Goal: Task Accomplishment & Management: Manage account settings

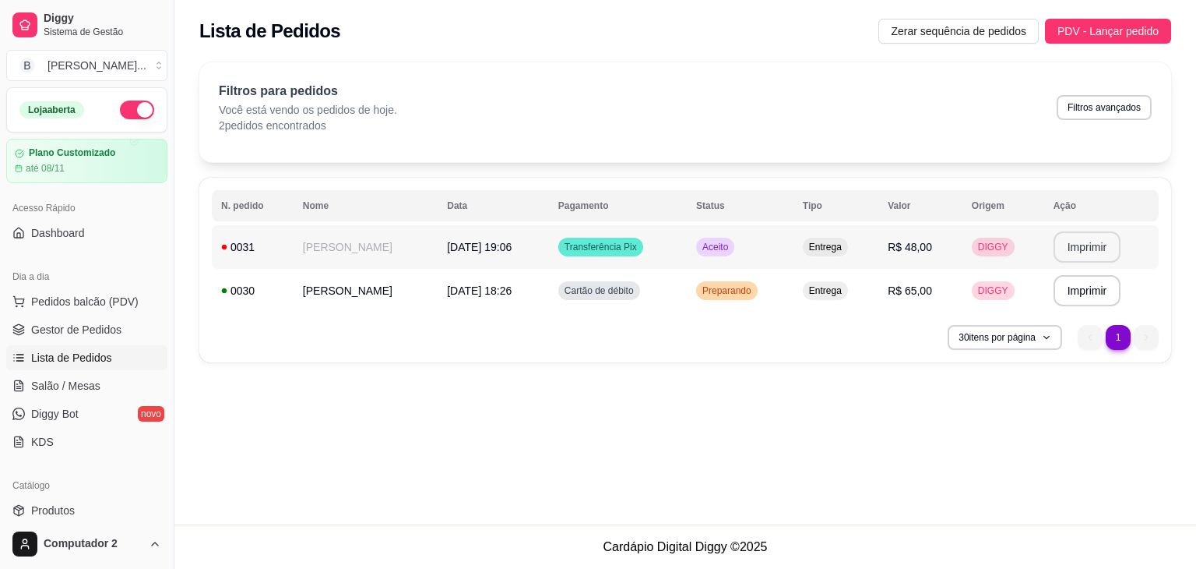
click at [1078, 242] on button "Imprimir" at bounding box center [1088, 246] width 68 height 31
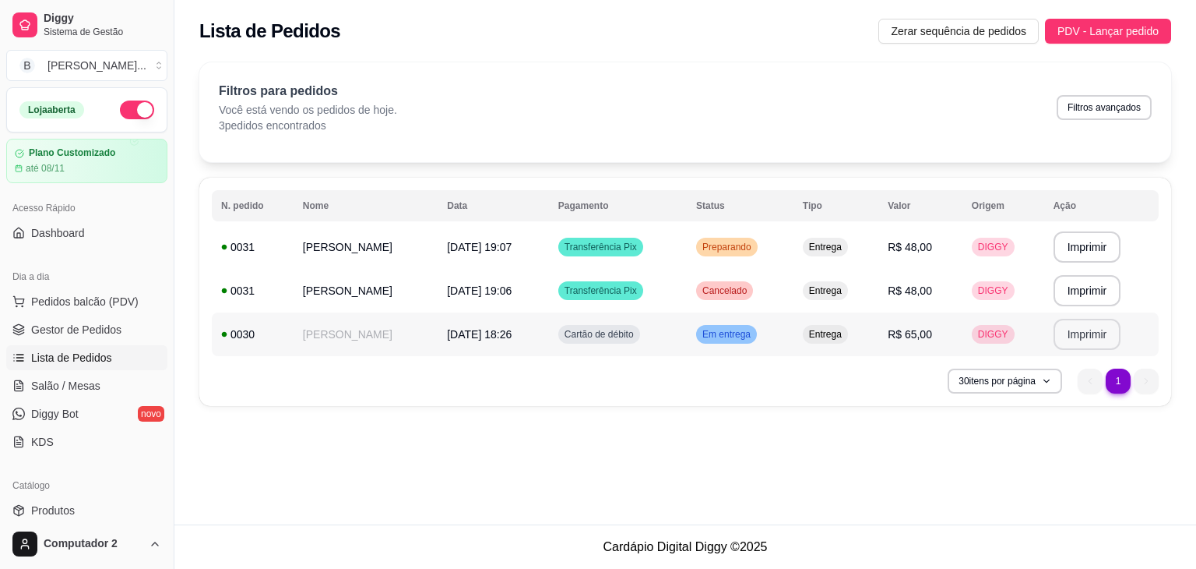
click at [1090, 338] on button "Imprimir" at bounding box center [1088, 334] width 68 height 31
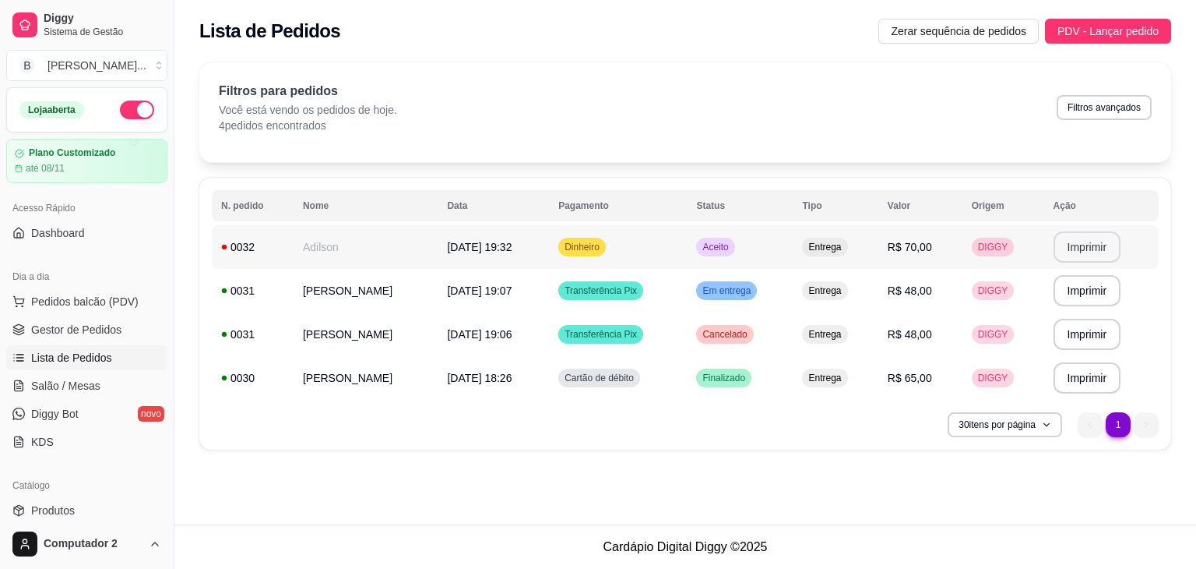
click at [1064, 254] on button "Imprimir" at bounding box center [1088, 246] width 68 height 31
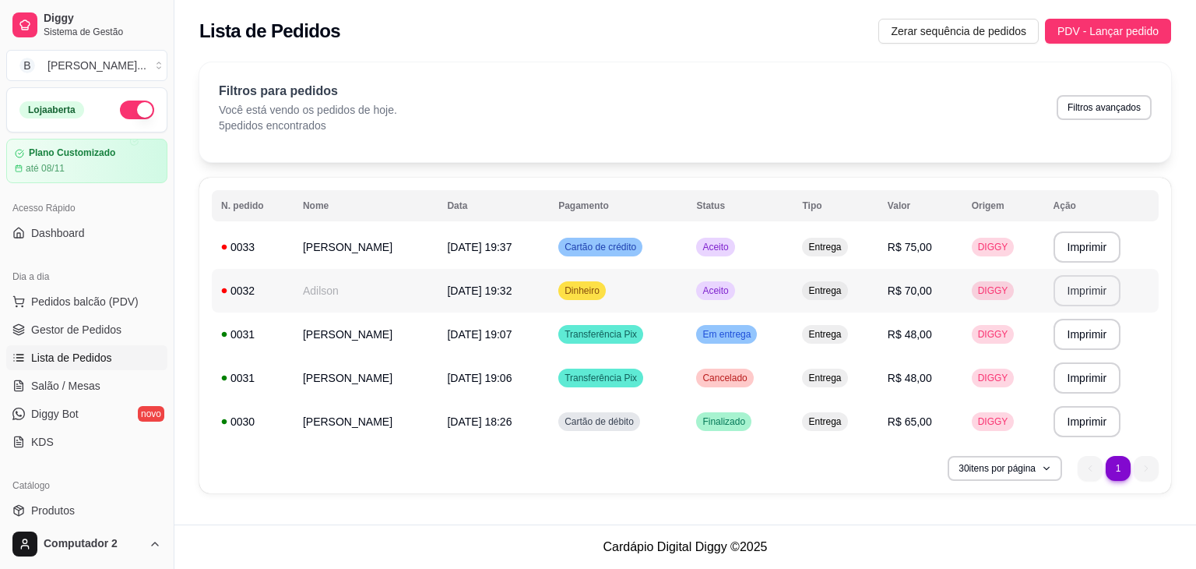
click at [798, 291] on td "Entrega" at bounding box center [835, 291] width 85 height 44
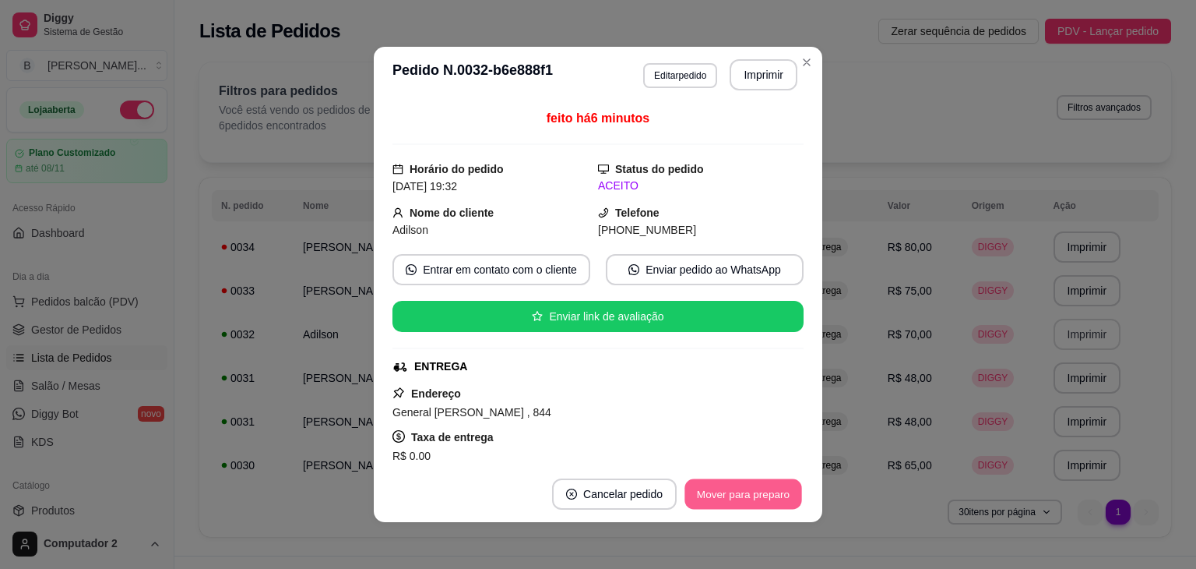
click at [721, 482] on button "Mover para preparo" at bounding box center [743, 494] width 117 height 30
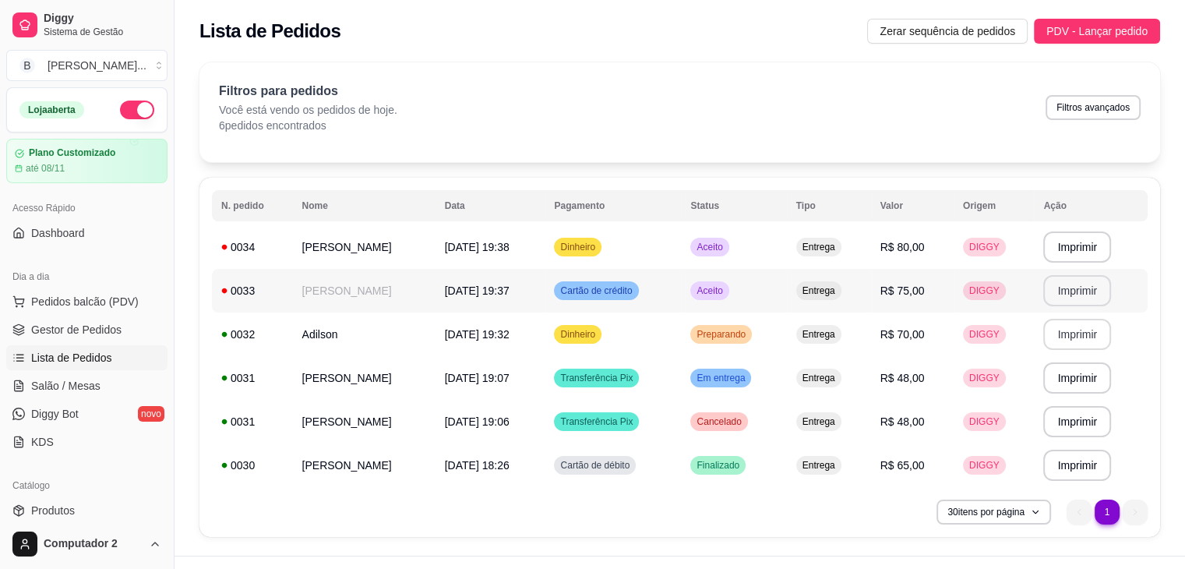
click at [1069, 294] on button "Imprimir" at bounding box center [1077, 290] width 68 height 31
click at [1073, 254] on button "Imprimir" at bounding box center [1076, 247] width 65 height 30
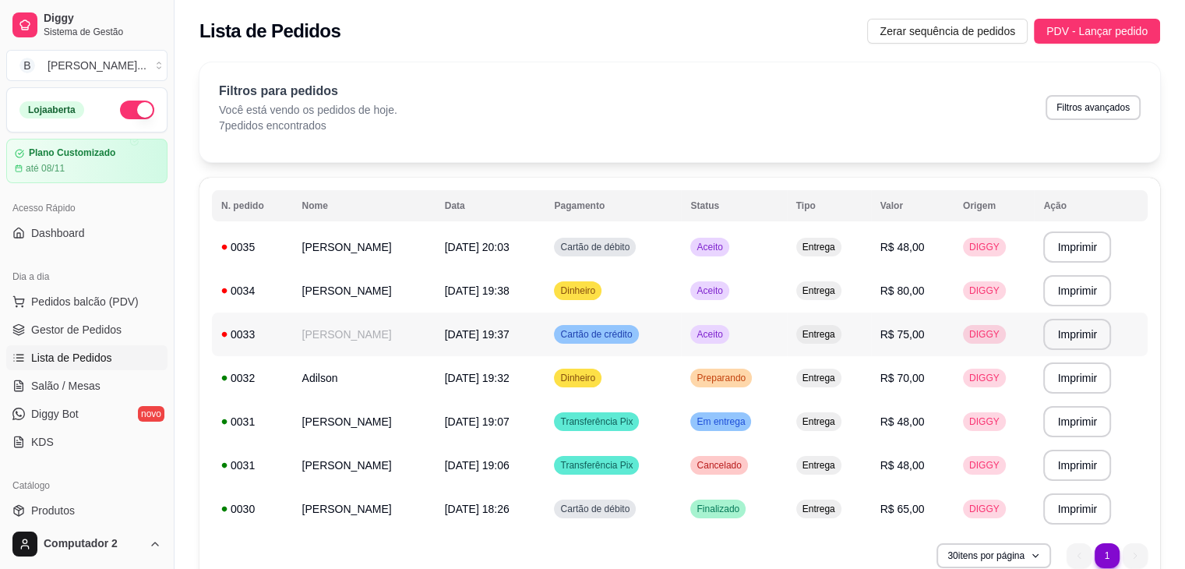
click at [759, 319] on td "Aceito" at bounding box center [733, 334] width 105 height 44
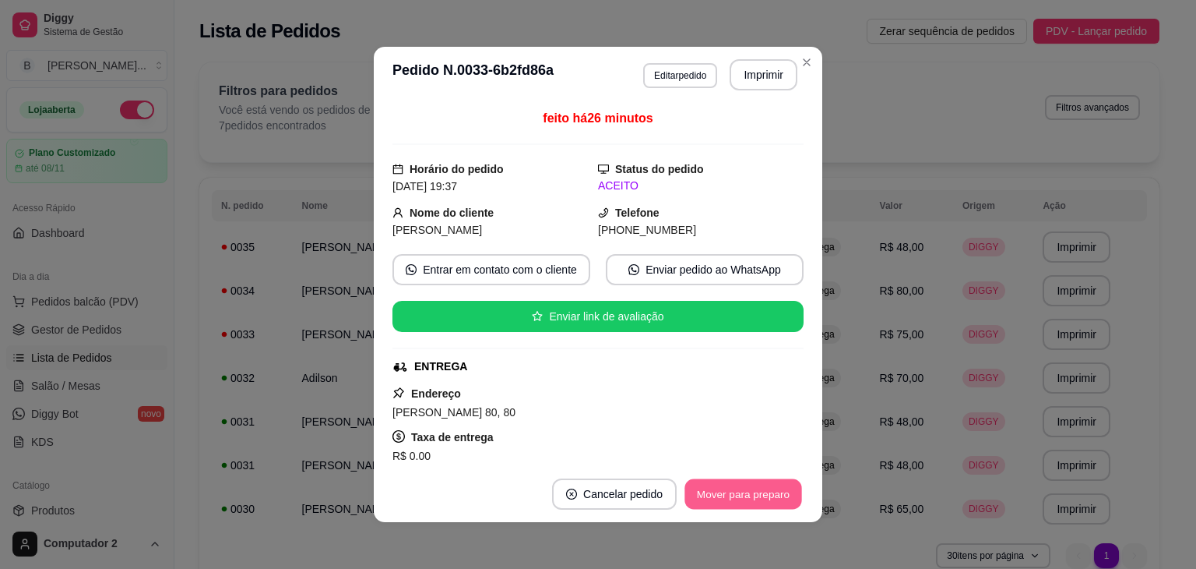
click at [756, 494] on button "Mover para preparo" at bounding box center [743, 494] width 117 height 30
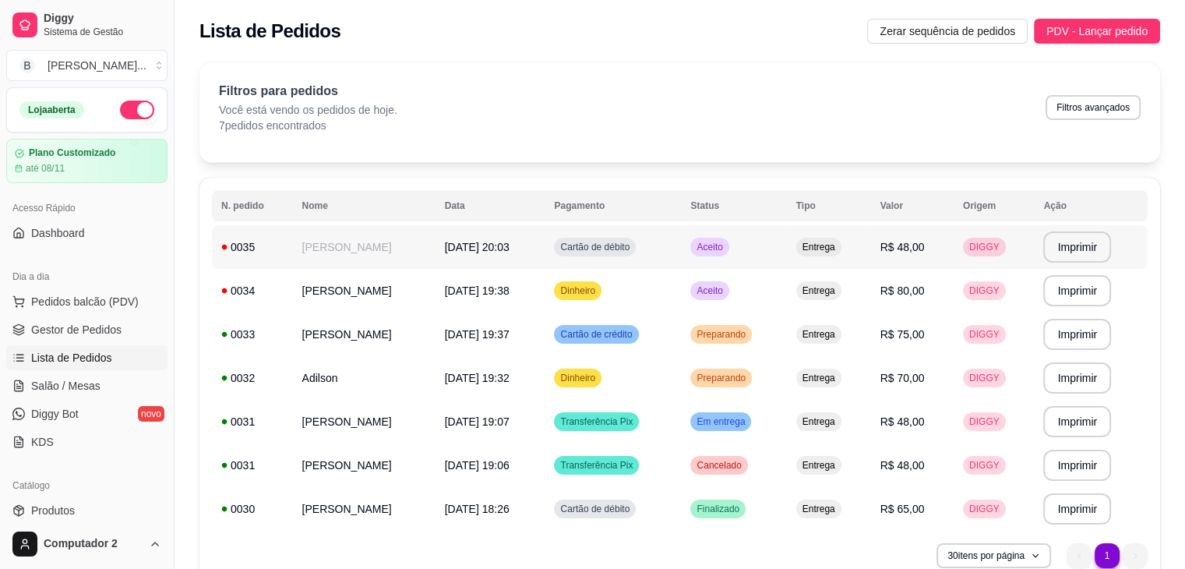
click at [720, 245] on span "Aceito" at bounding box center [709, 247] width 32 height 12
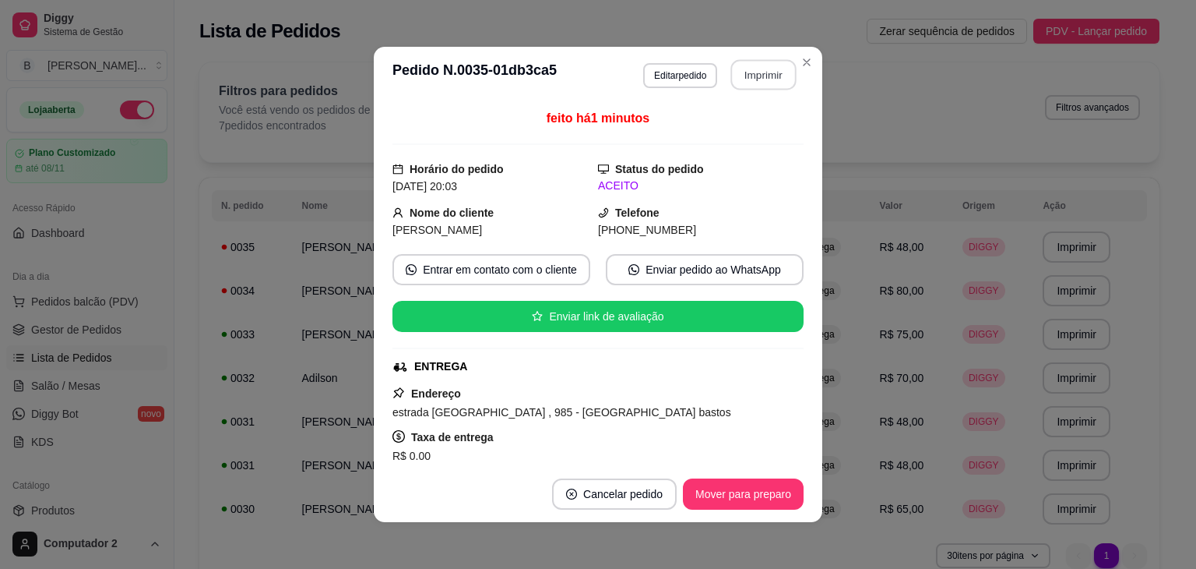
click at [748, 81] on button "Imprimir" at bounding box center [763, 75] width 65 height 30
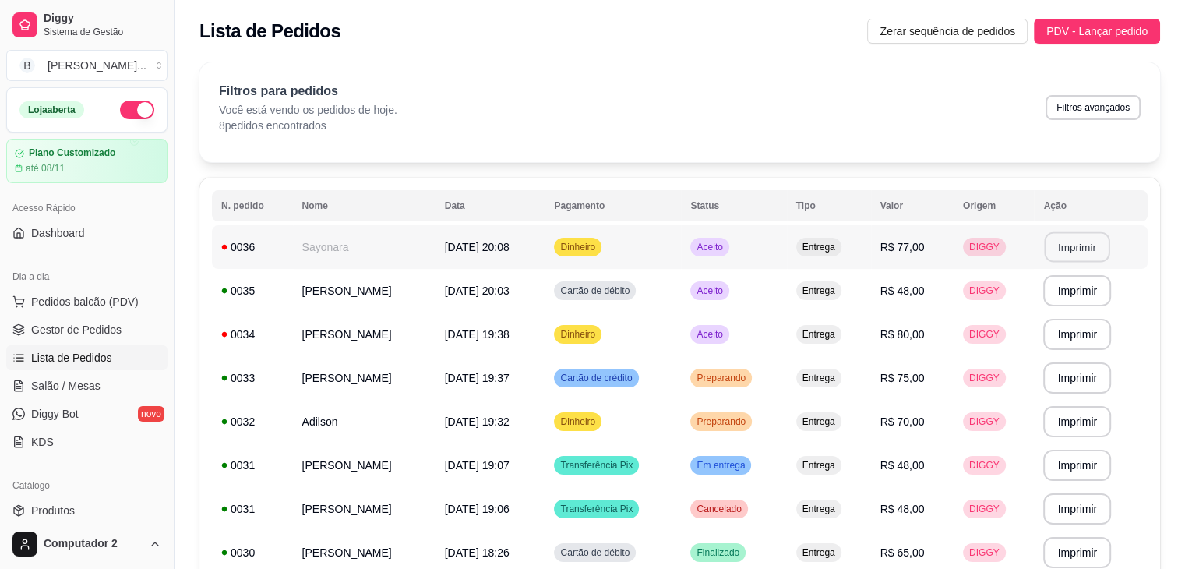
click at [1070, 259] on button "Imprimir" at bounding box center [1076, 247] width 65 height 30
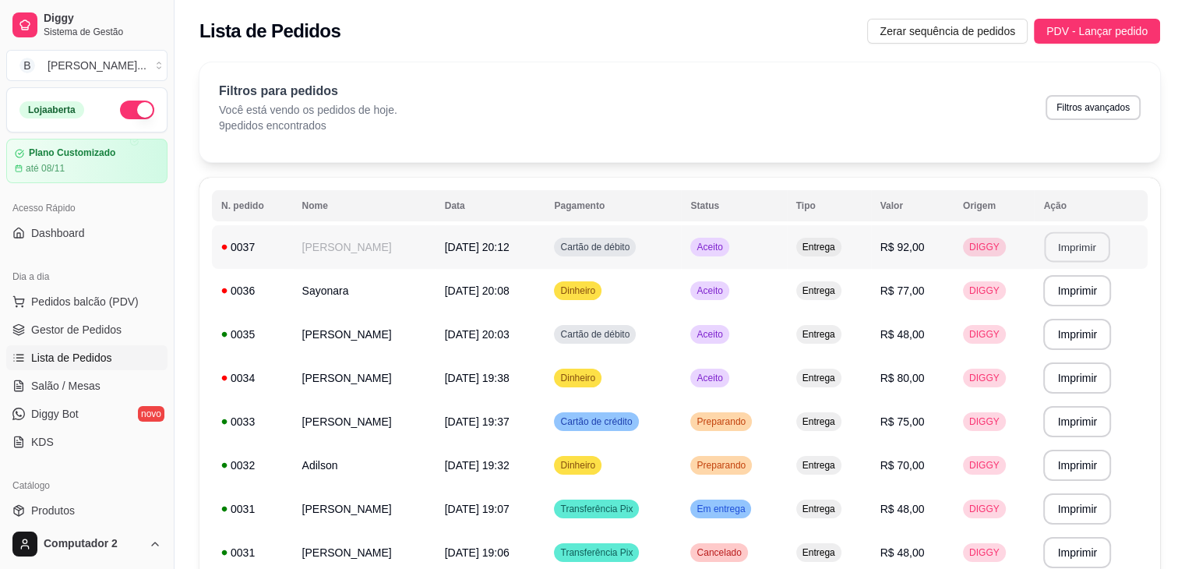
click at [1063, 250] on button "Imprimir" at bounding box center [1076, 247] width 65 height 30
click at [871, 378] on td "Entrega" at bounding box center [829, 378] width 84 height 44
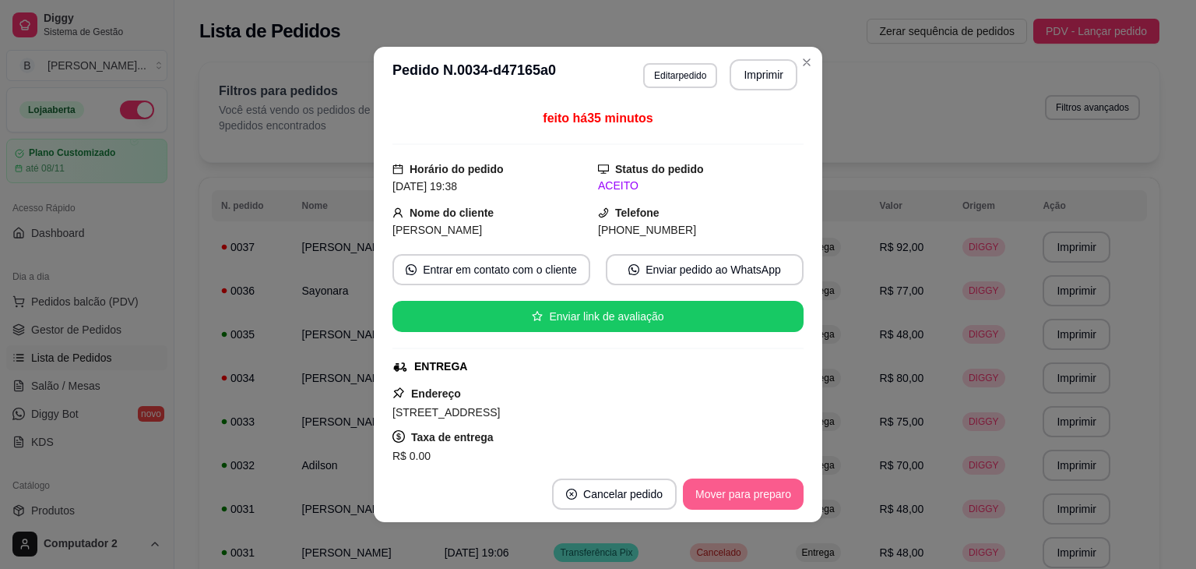
click at [748, 498] on button "Mover para preparo" at bounding box center [743, 493] width 121 height 31
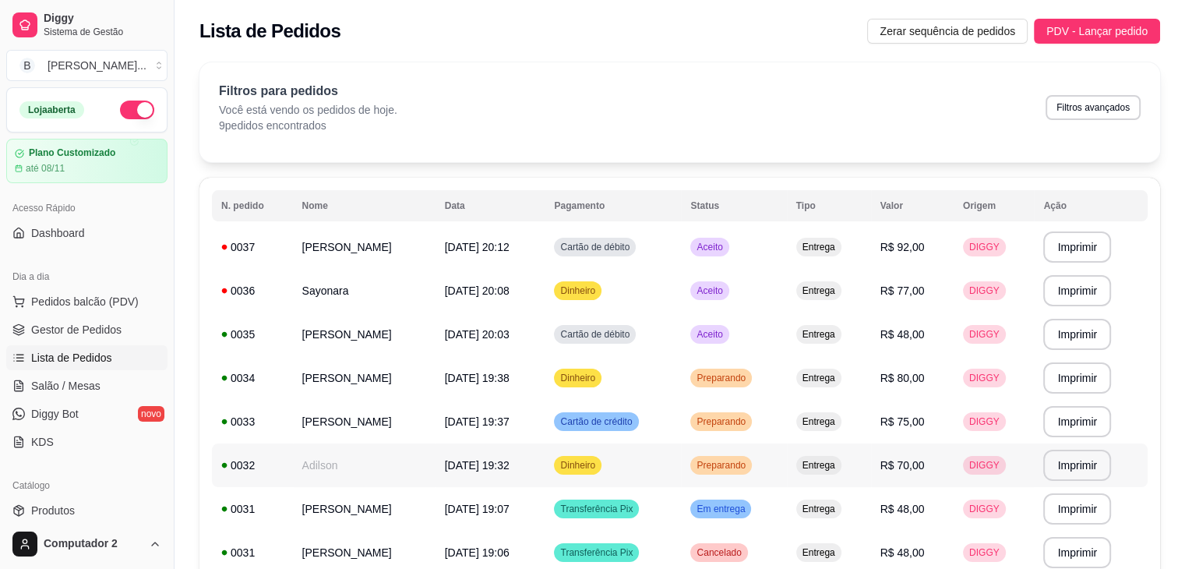
click at [910, 464] on span "R$ 70,00" at bounding box center [902, 465] width 44 height 12
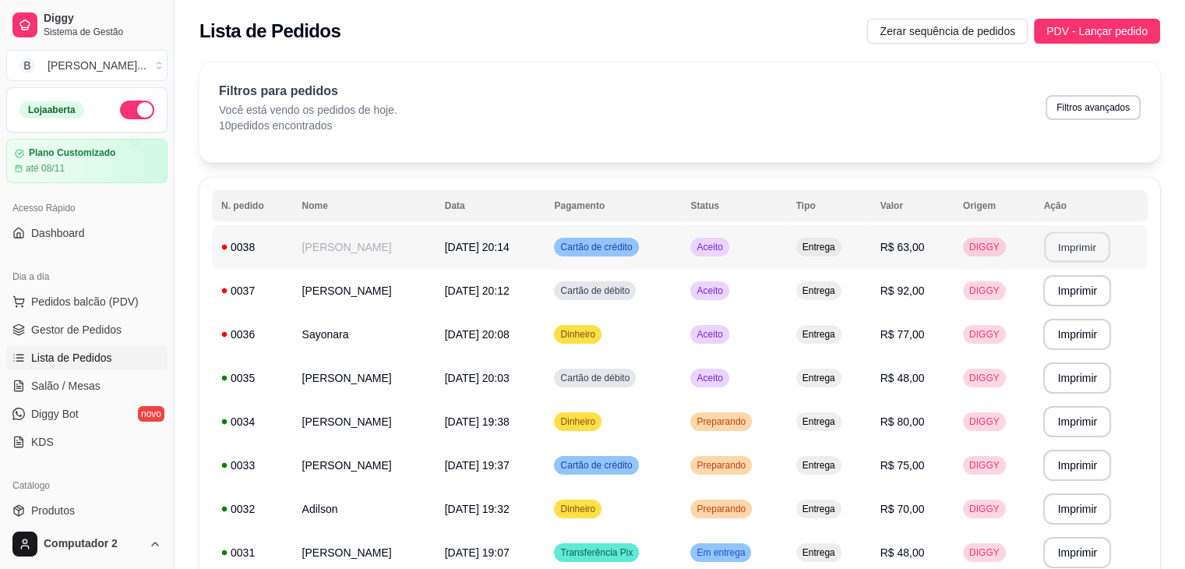
click at [1075, 248] on button "Imprimir" at bounding box center [1076, 247] width 65 height 30
click at [822, 510] on span "Entrega" at bounding box center [818, 508] width 39 height 12
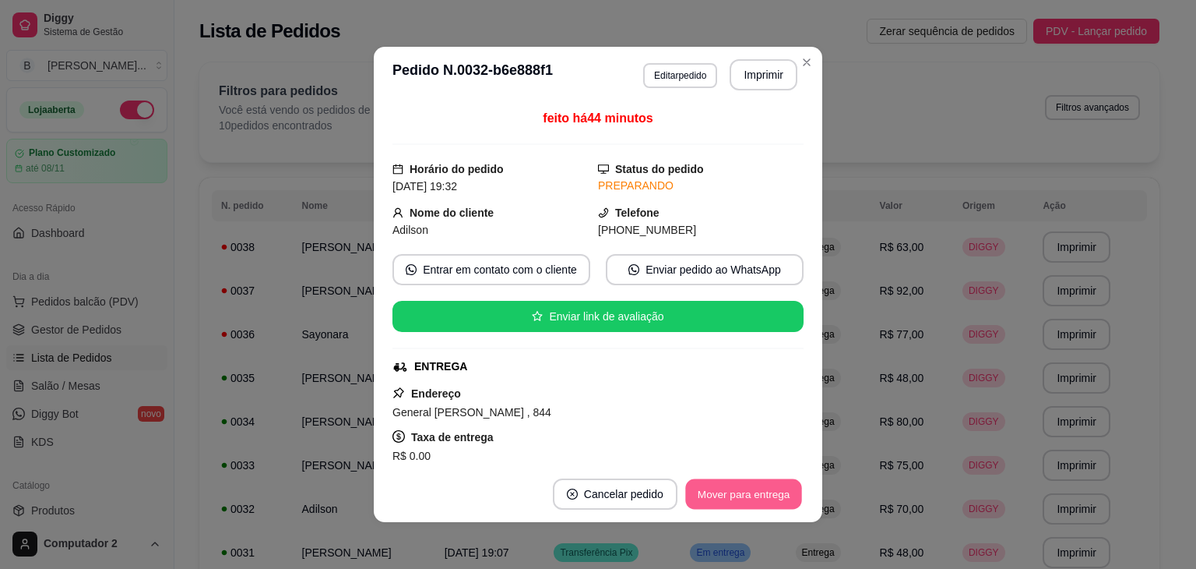
click at [754, 498] on button "Mover para entrega" at bounding box center [743, 494] width 117 height 30
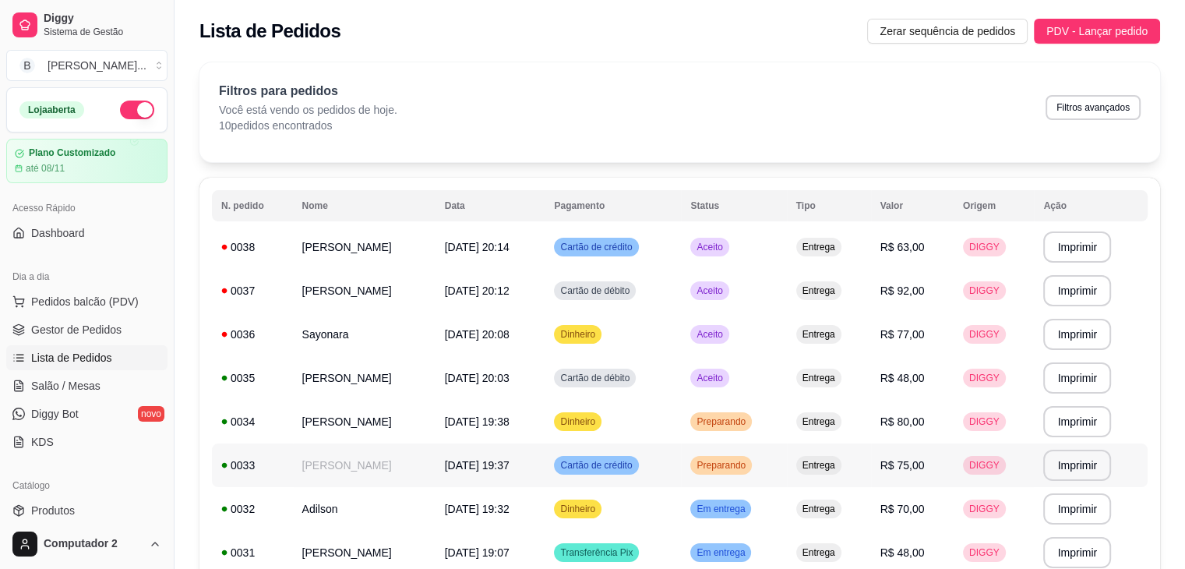
click at [770, 472] on td "Preparando" at bounding box center [733, 465] width 105 height 44
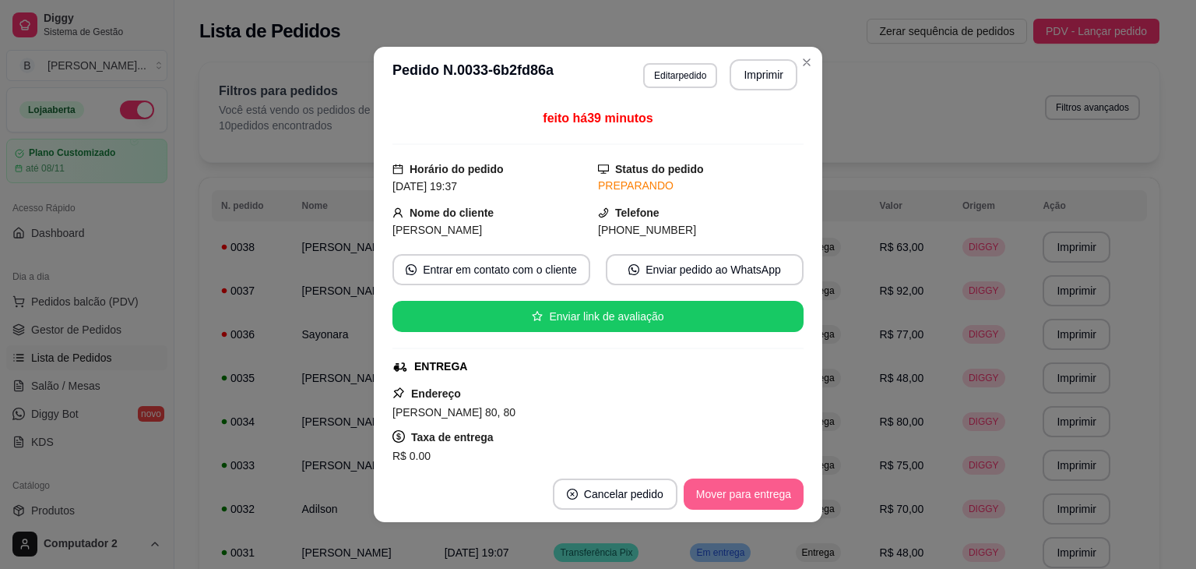
click at [756, 491] on button "Mover para entrega" at bounding box center [744, 493] width 120 height 31
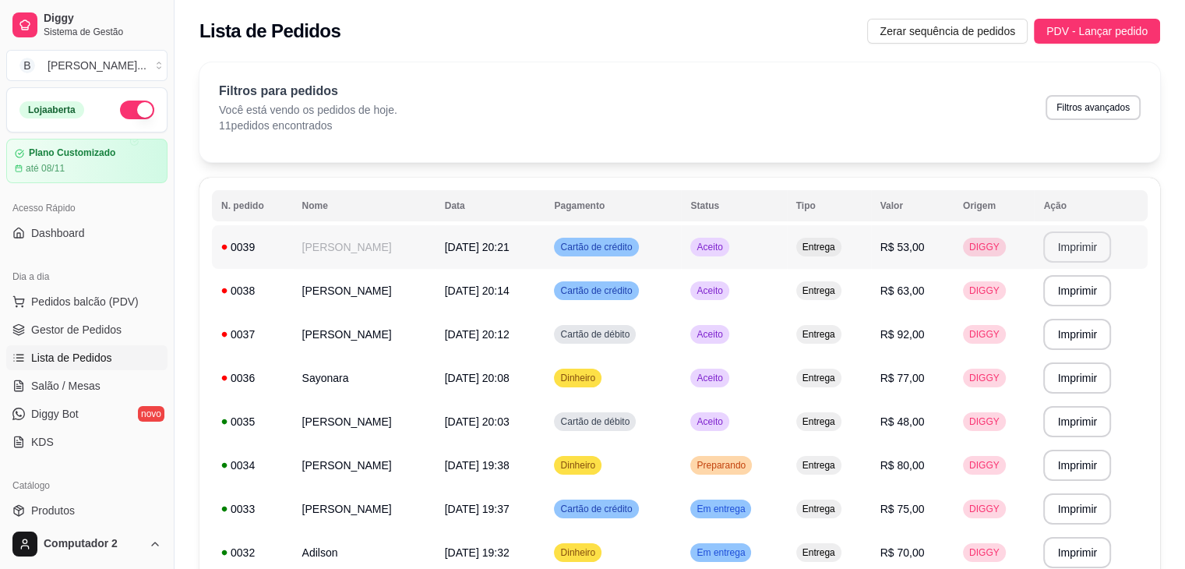
click at [1076, 248] on button "Imprimir" at bounding box center [1077, 246] width 68 height 31
click at [910, 423] on span "R$ 48,00" at bounding box center [902, 421] width 44 height 12
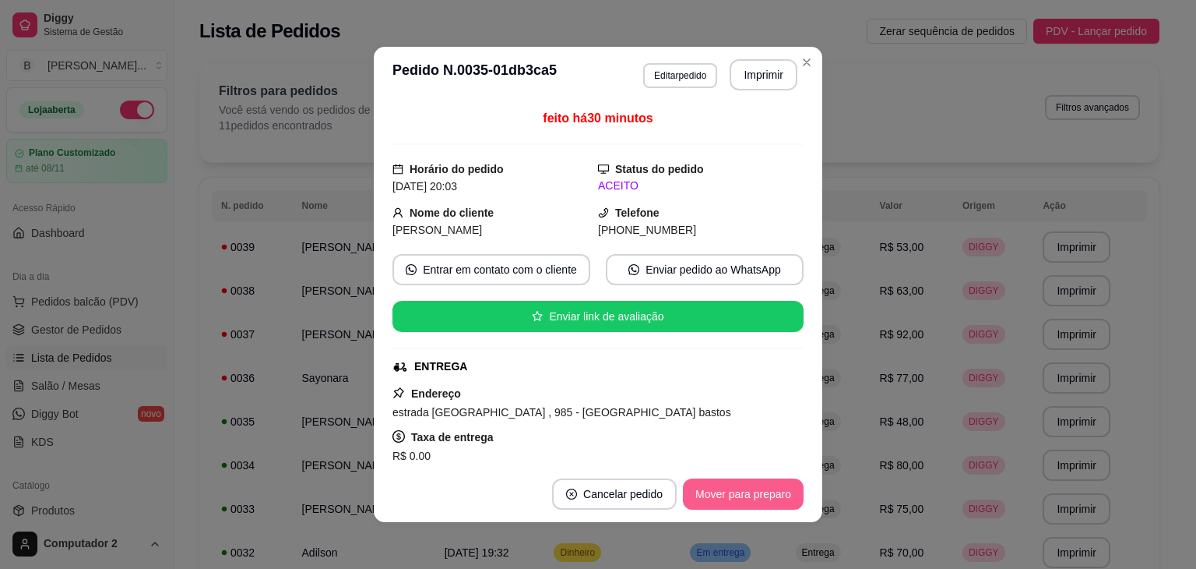
click at [743, 493] on button "Mover para preparo" at bounding box center [743, 493] width 121 height 31
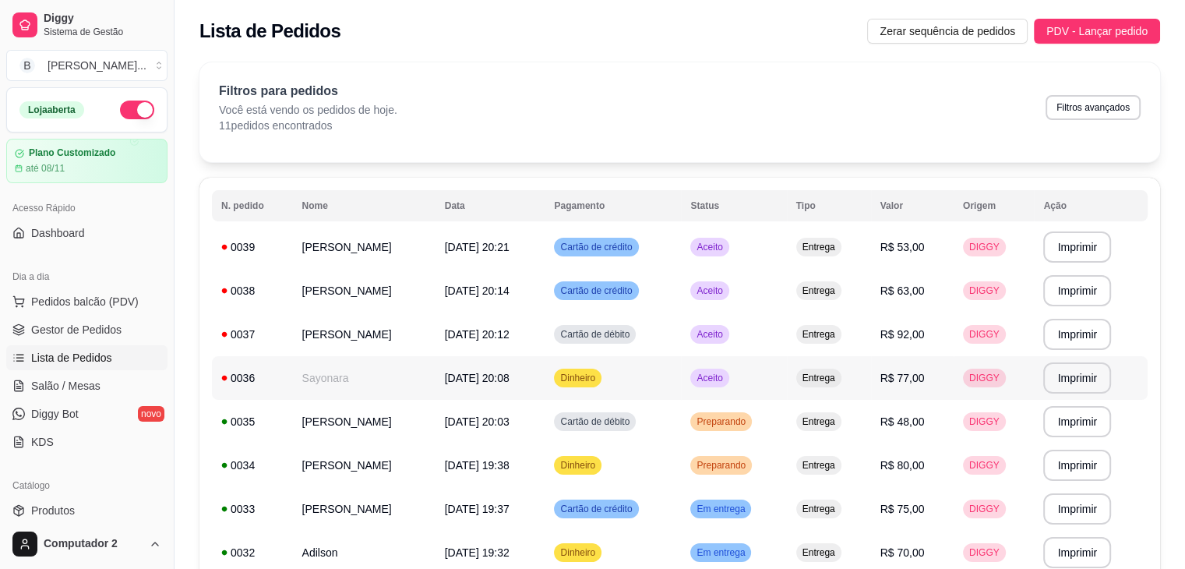
click at [822, 373] on span "Entrega" at bounding box center [818, 378] width 39 height 12
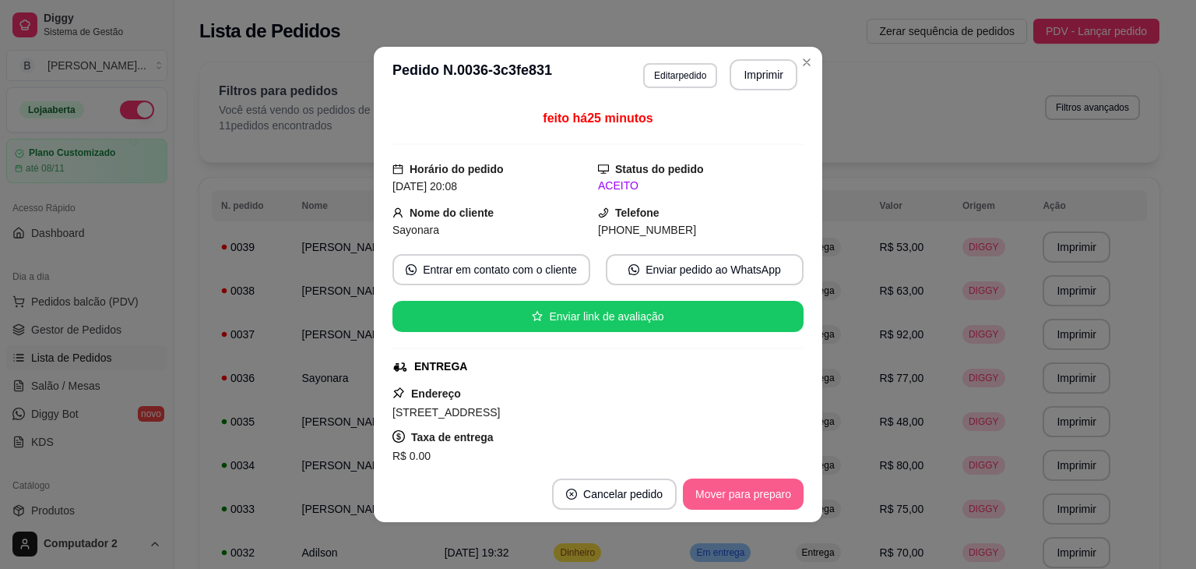
click at [722, 490] on button "Mover para preparo" at bounding box center [743, 493] width 121 height 31
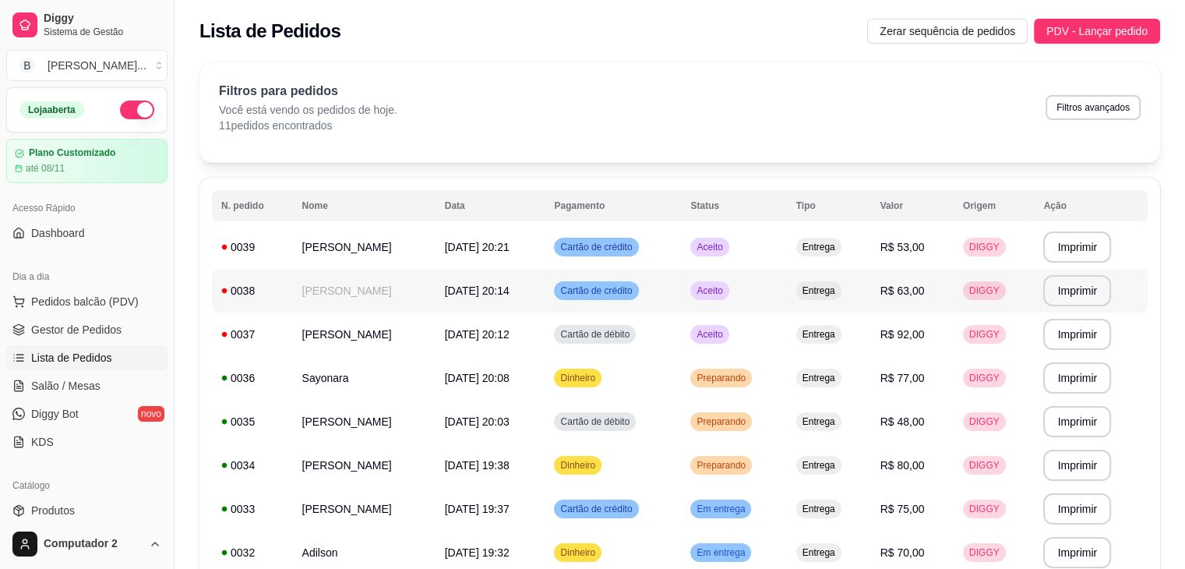
click at [922, 298] on td "R$ 63,00" at bounding box center [912, 291] width 83 height 44
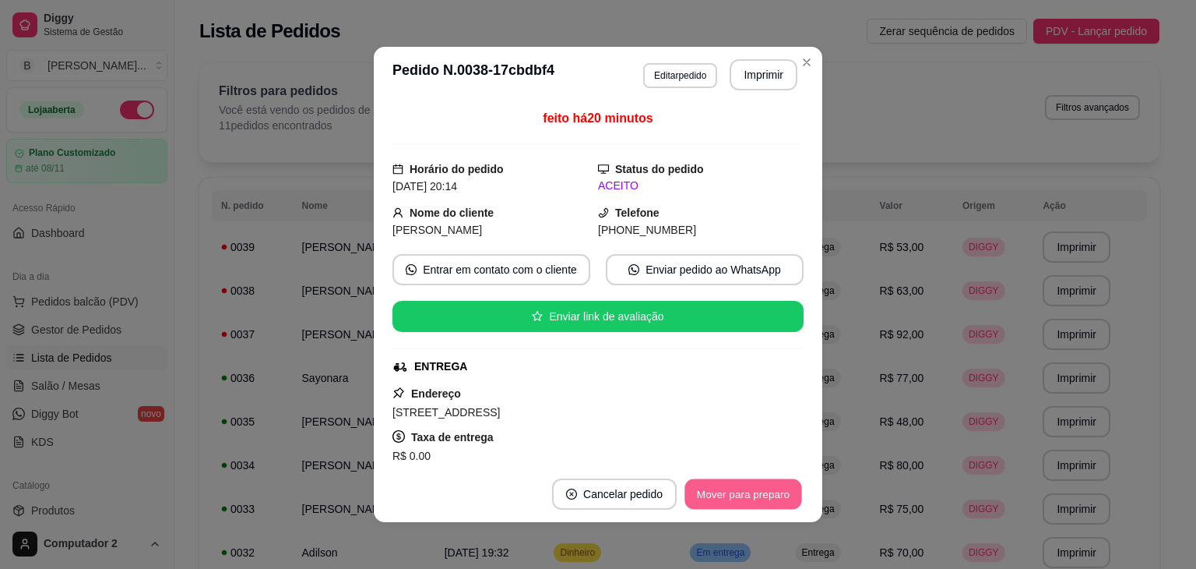
click at [749, 498] on button "Mover para preparo" at bounding box center [743, 494] width 117 height 30
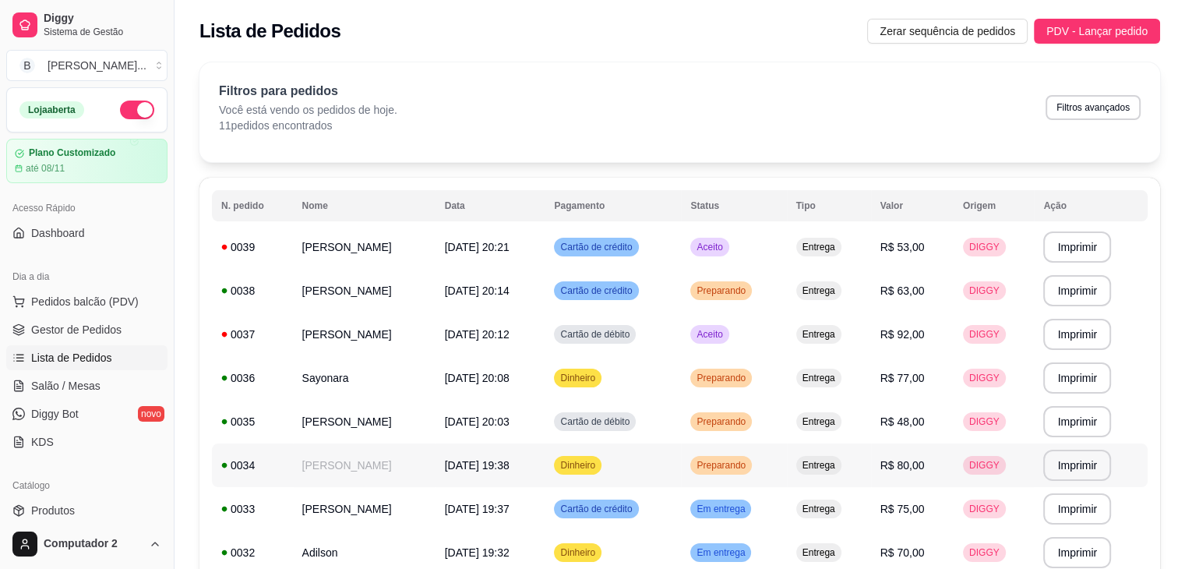
click at [1019, 474] on td "DIGGY" at bounding box center [993, 465] width 81 height 44
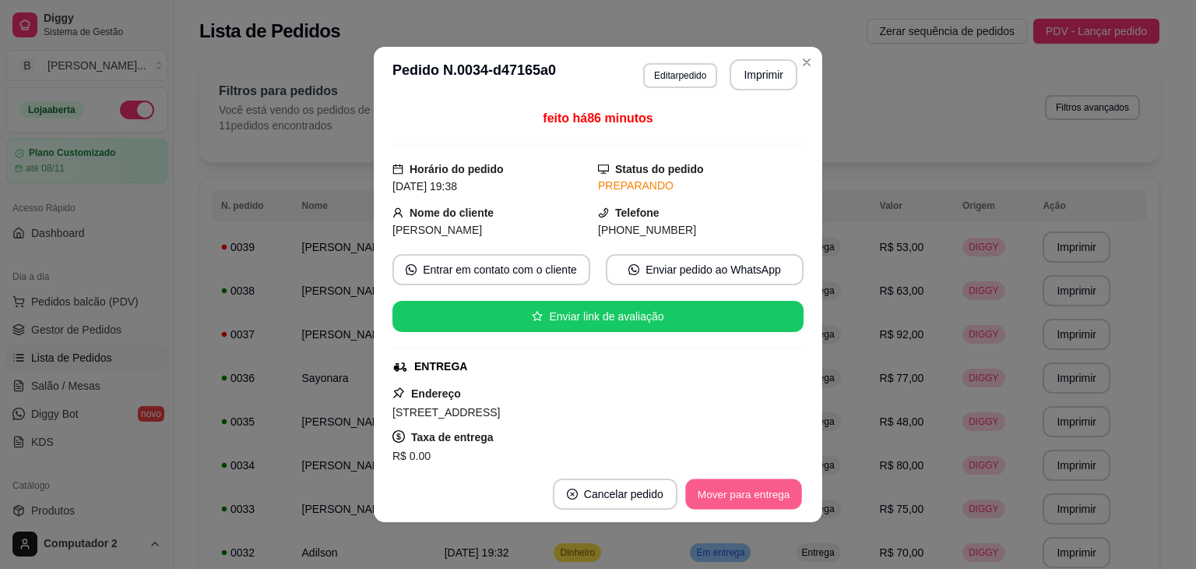
click at [732, 491] on button "Mover para entrega" at bounding box center [743, 494] width 117 height 30
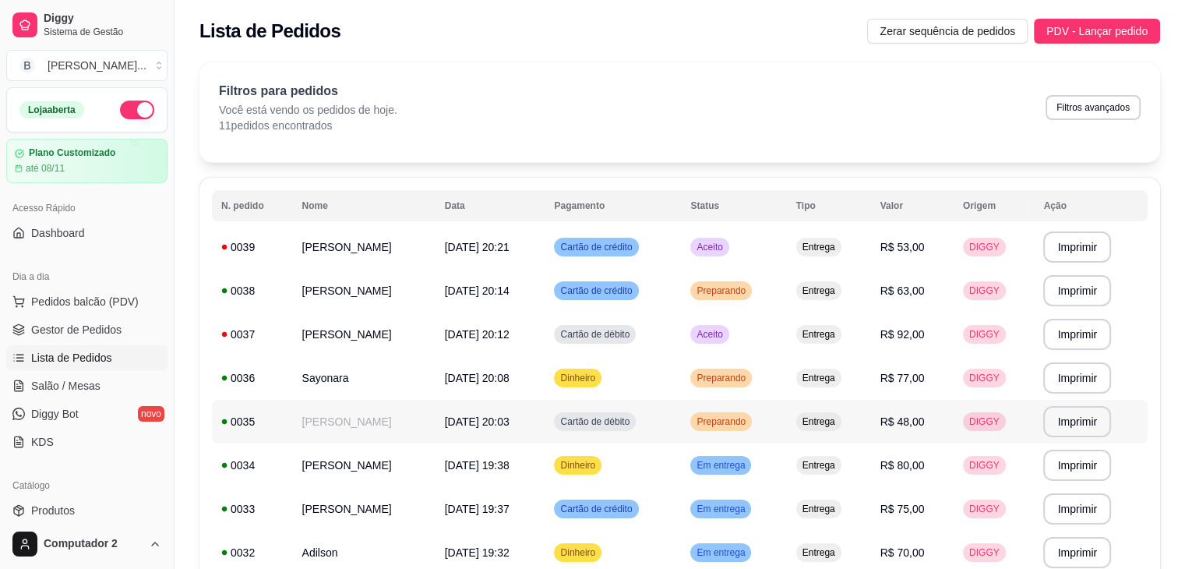
click at [786, 428] on td "Preparando" at bounding box center [733, 422] width 105 height 44
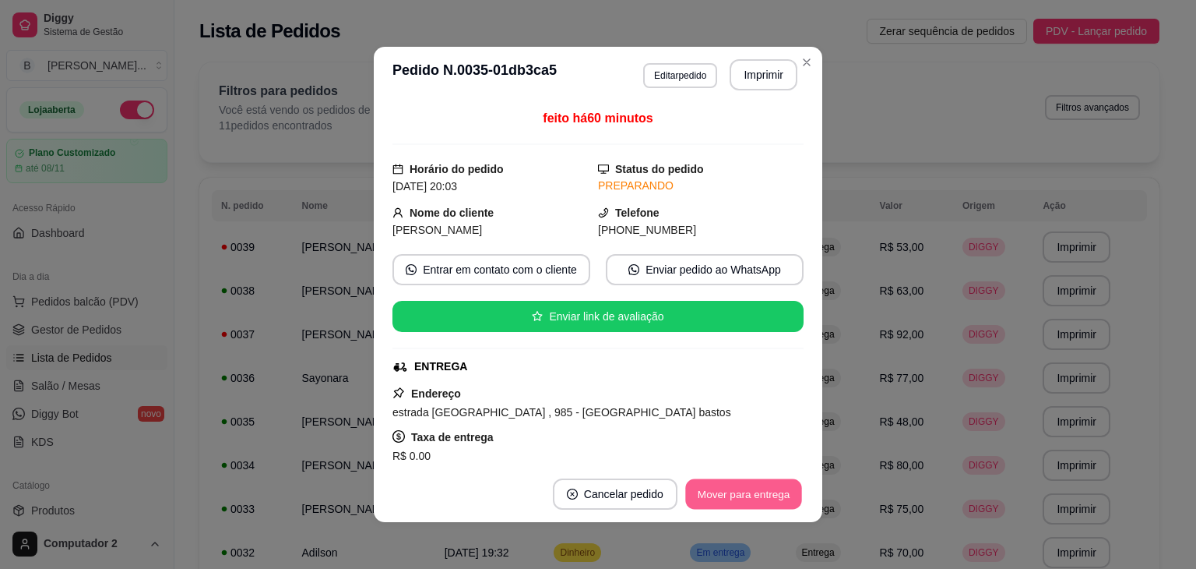
click at [729, 484] on button "Mover para entrega" at bounding box center [743, 494] width 117 height 30
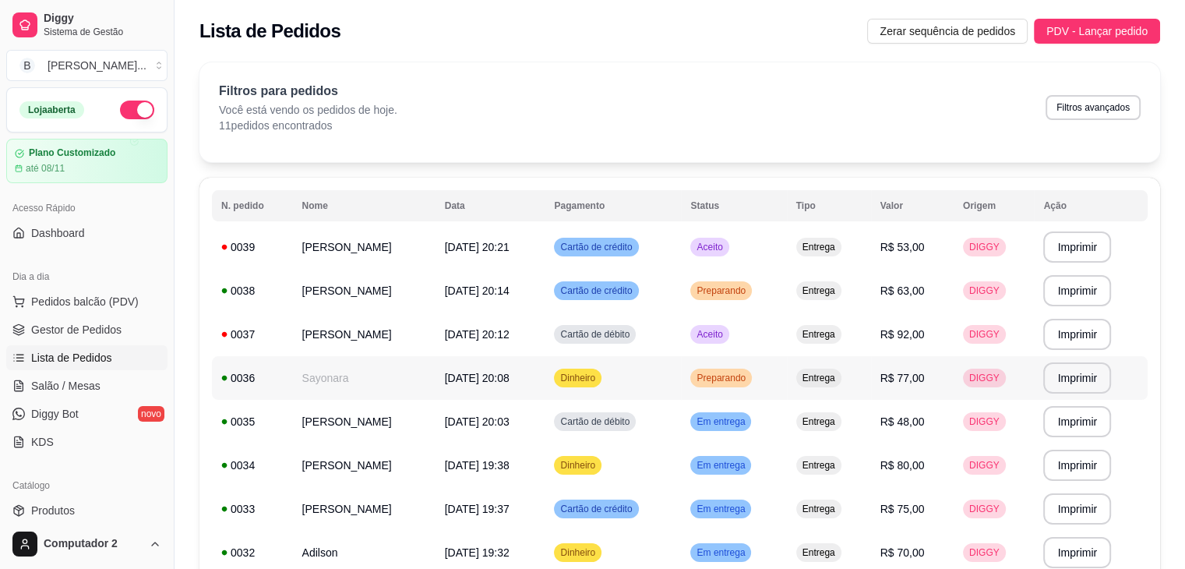
click at [742, 376] on span "Preparando" at bounding box center [720, 378] width 55 height 12
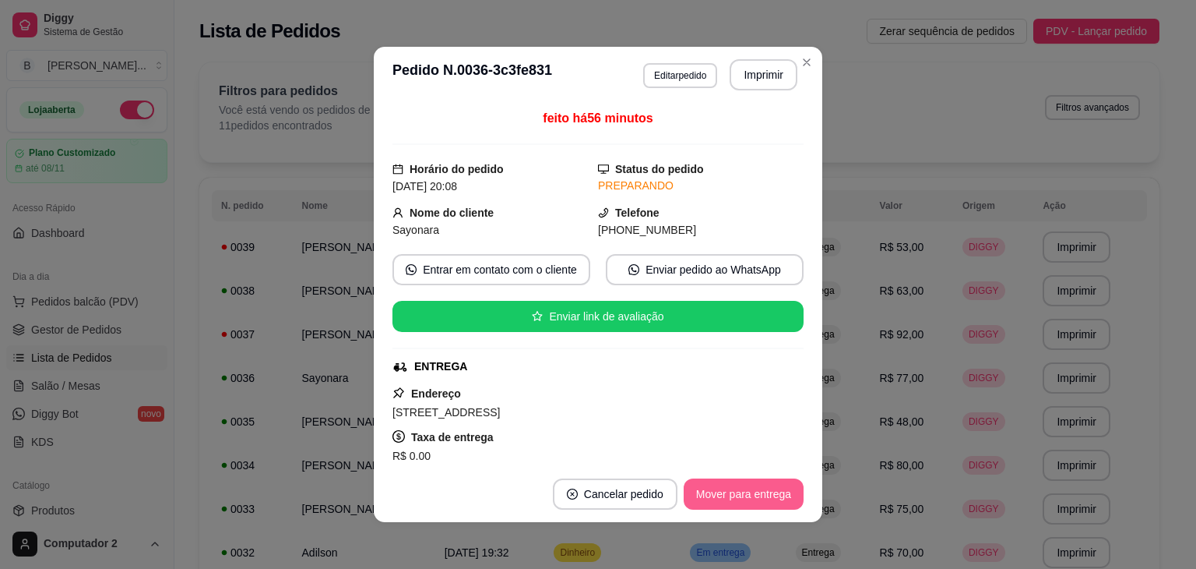
click at [716, 488] on button "Mover para entrega" at bounding box center [744, 493] width 120 height 31
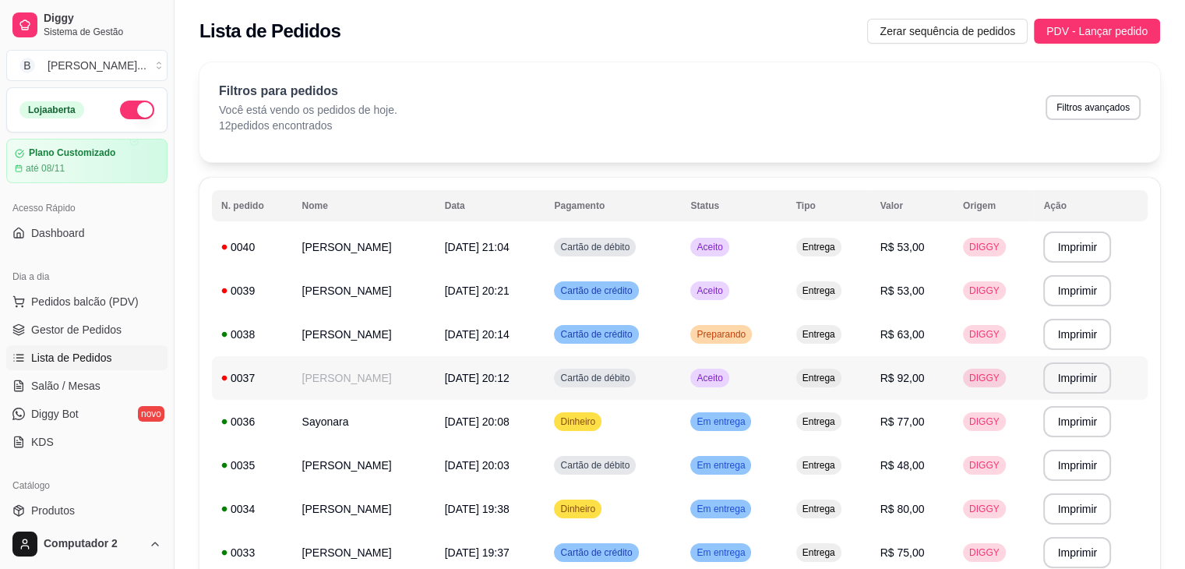
click at [759, 386] on td "Aceito" at bounding box center [733, 378] width 105 height 44
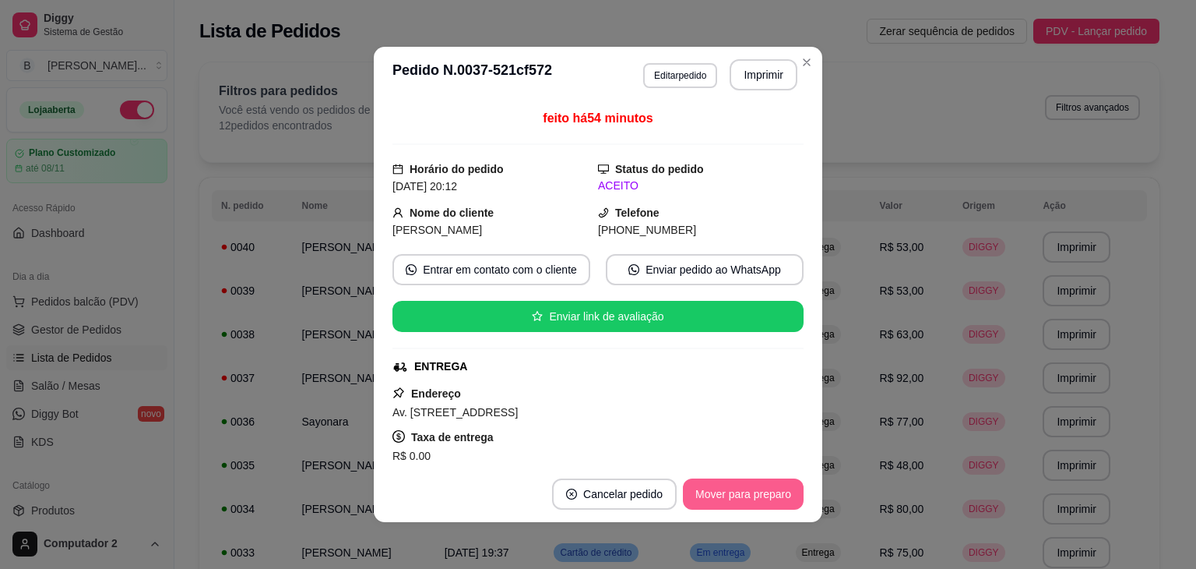
click at [724, 490] on button "Mover para preparo" at bounding box center [743, 493] width 121 height 31
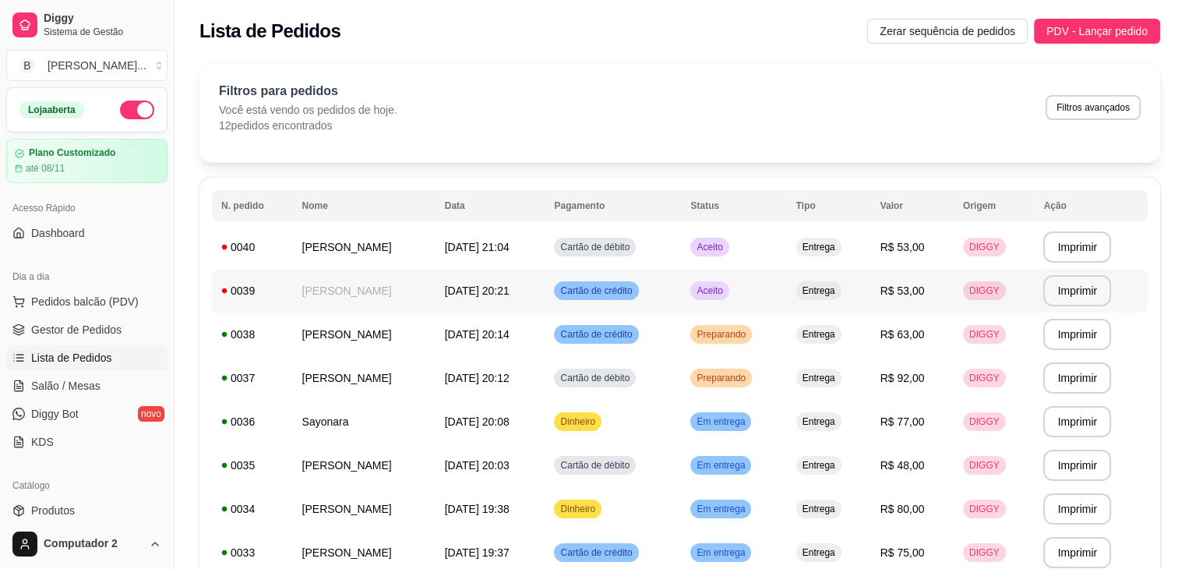
click at [725, 284] on span "Aceito" at bounding box center [709, 290] width 32 height 12
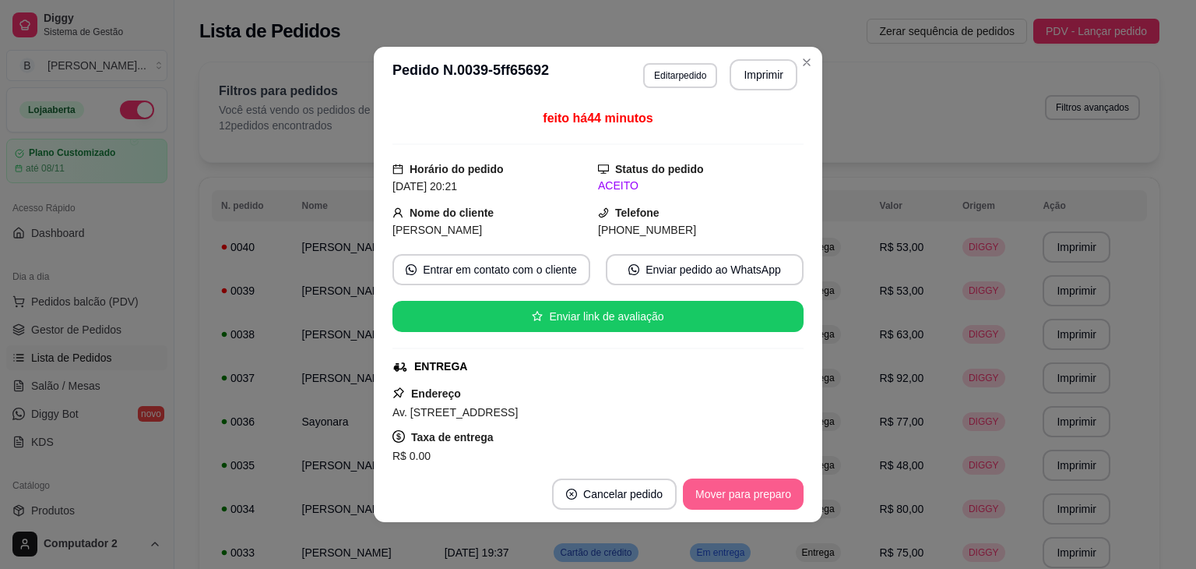
click at [719, 490] on button "Mover para preparo" at bounding box center [743, 493] width 121 height 31
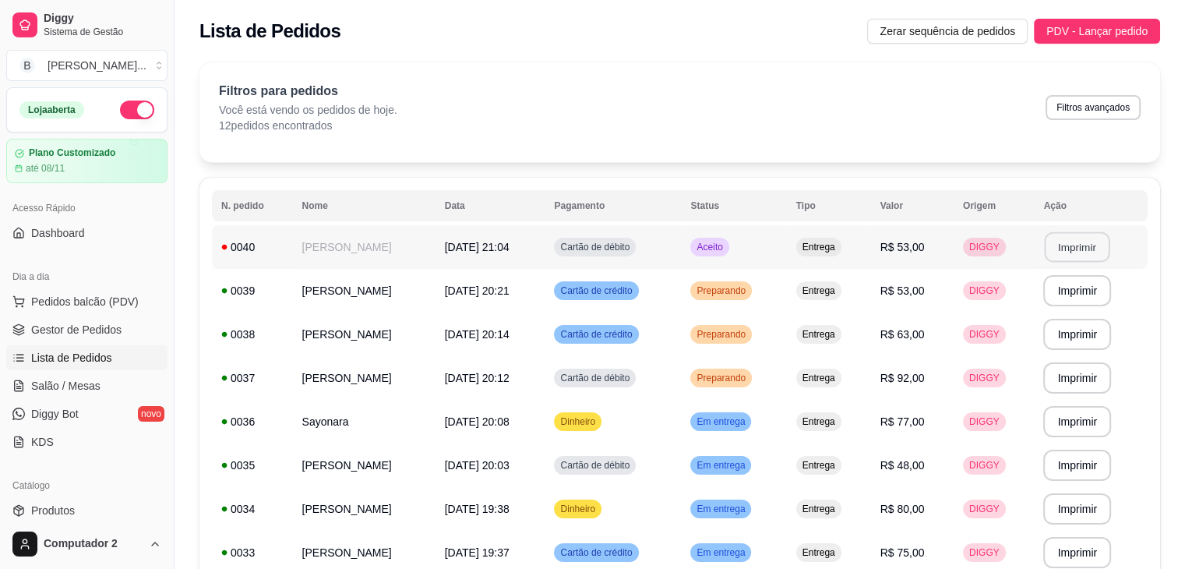
click at [1050, 248] on button "Imprimir" at bounding box center [1076, 247] width 65 height 30
click at [902, 262] on td "R$ 53,00" at bounding box center [912, 247] width 83 height 44
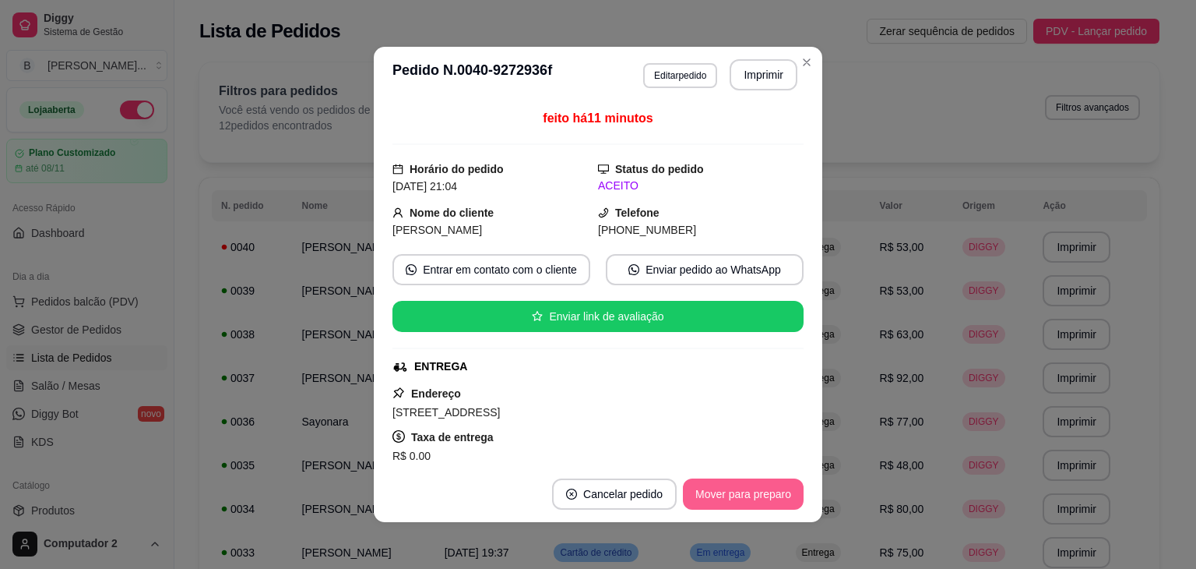
click at [764, 487] on button "Mover para preparo" at bounding box center [743, 493] width 121 height 31
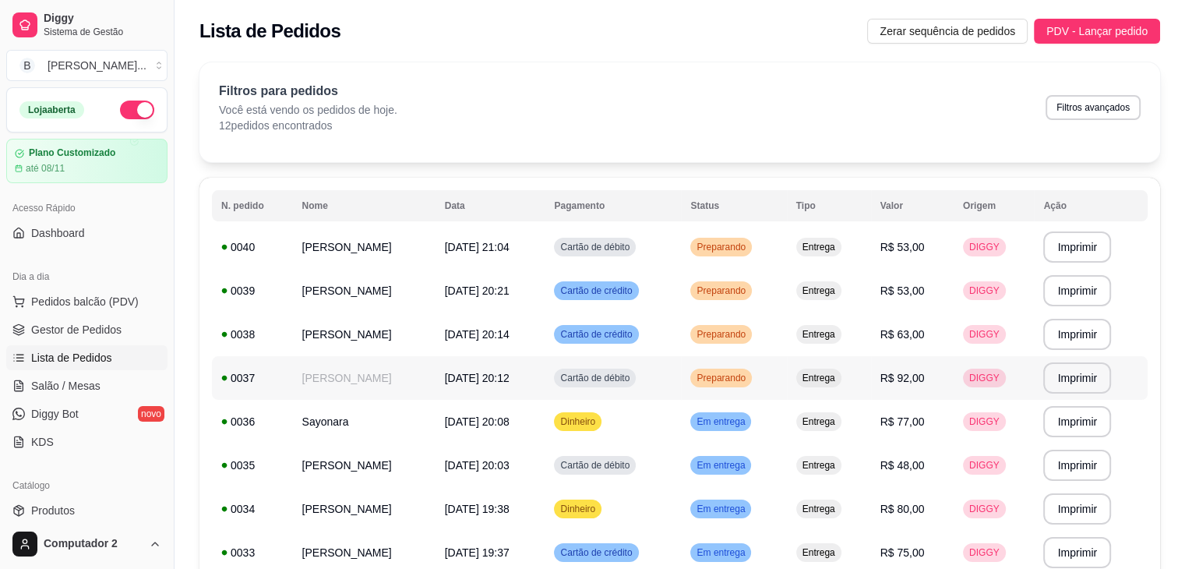
click at [786, 376] on td "Preparando" at bounding box center [733, 378] width 105 height 44
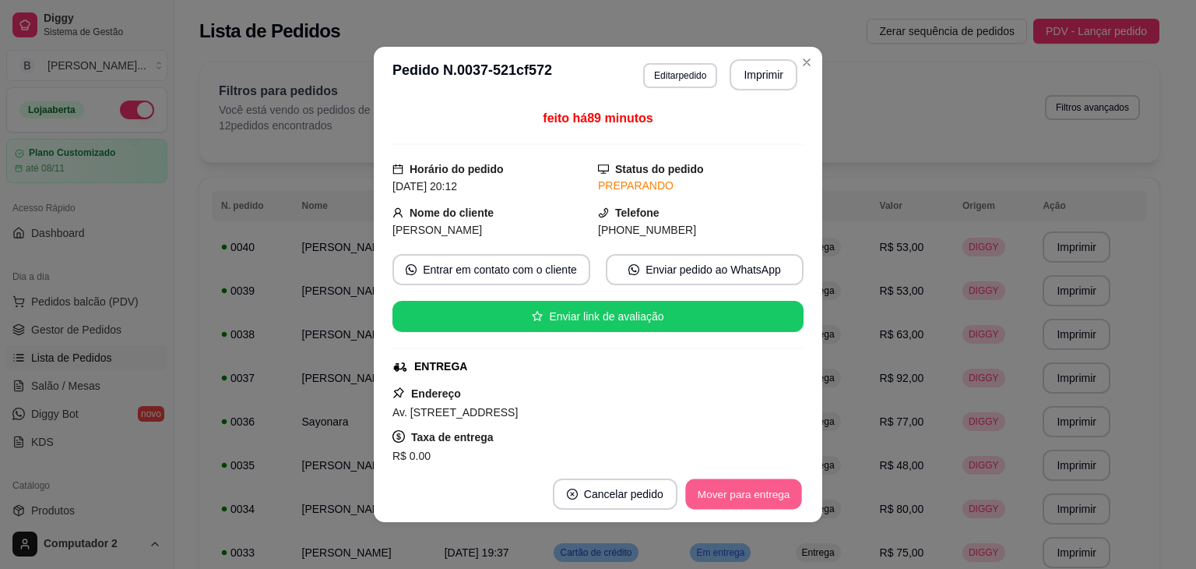
click at [746, 499] on button "Mover para entrega" at bounding box center [743, 494] width 117 height 30
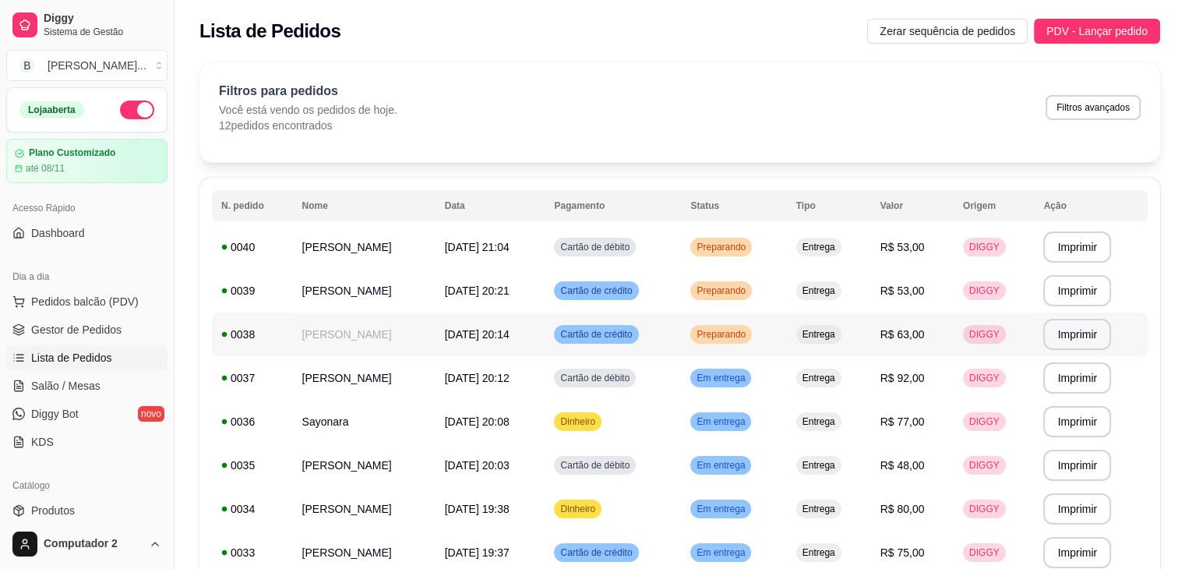
click at [748, 328] on span "Preparando" at bounding box center [720, 334] width 55 height 12
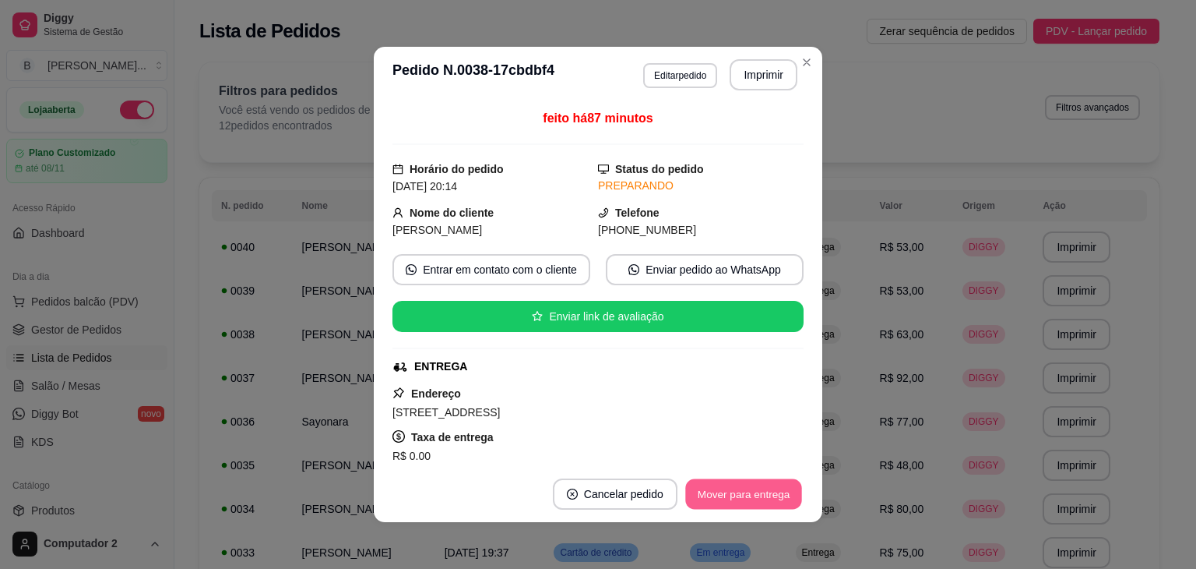
click at [743, 488] on button "Mover para entrega" at bounding box center [743, 494] width 117 height 30
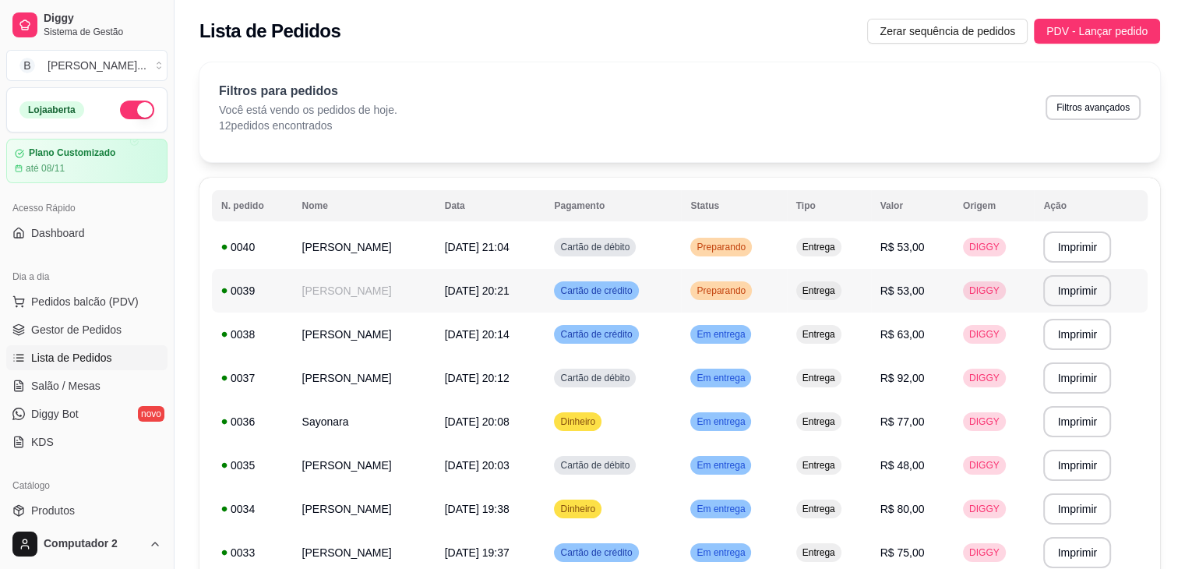
click at [751, 297] on div "Preparando" at bounding box center [721, 290] width 62 height 19
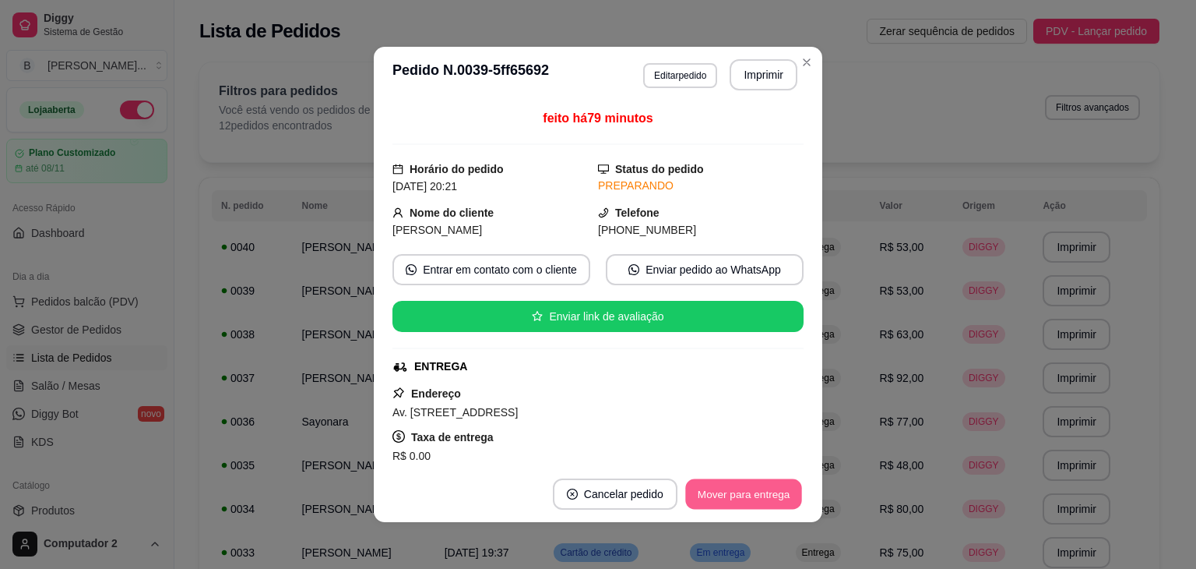
click at [734, 486] on button "Mover para entrega" at bounding box center [743, 494] width 117 height 30
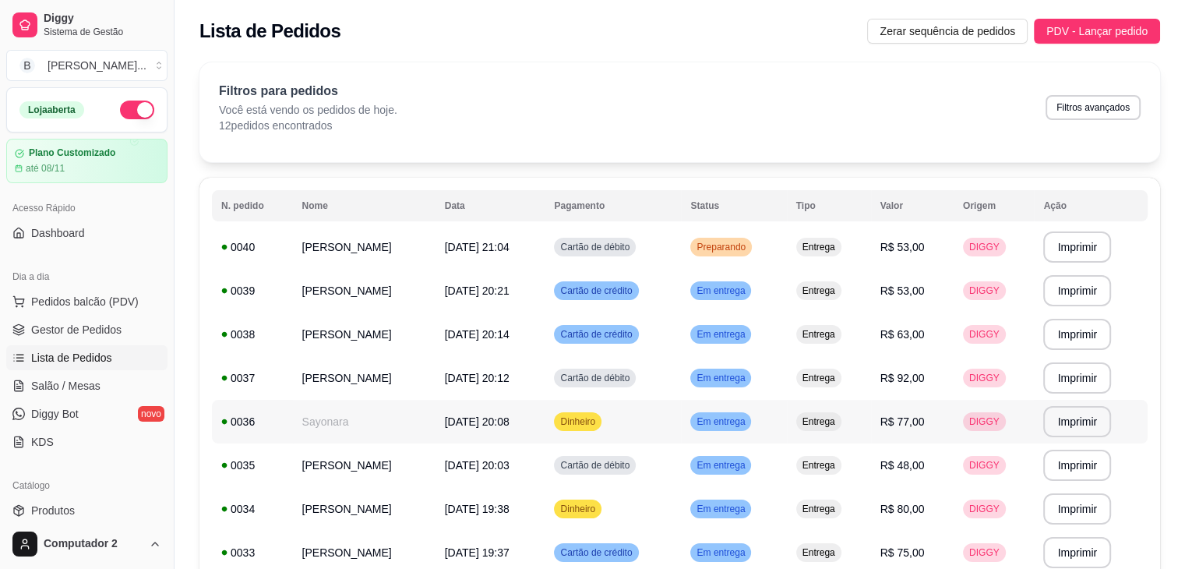
click at [831, 418] on span "Entrega" at bounding box center [818, 421] width 39 height 12
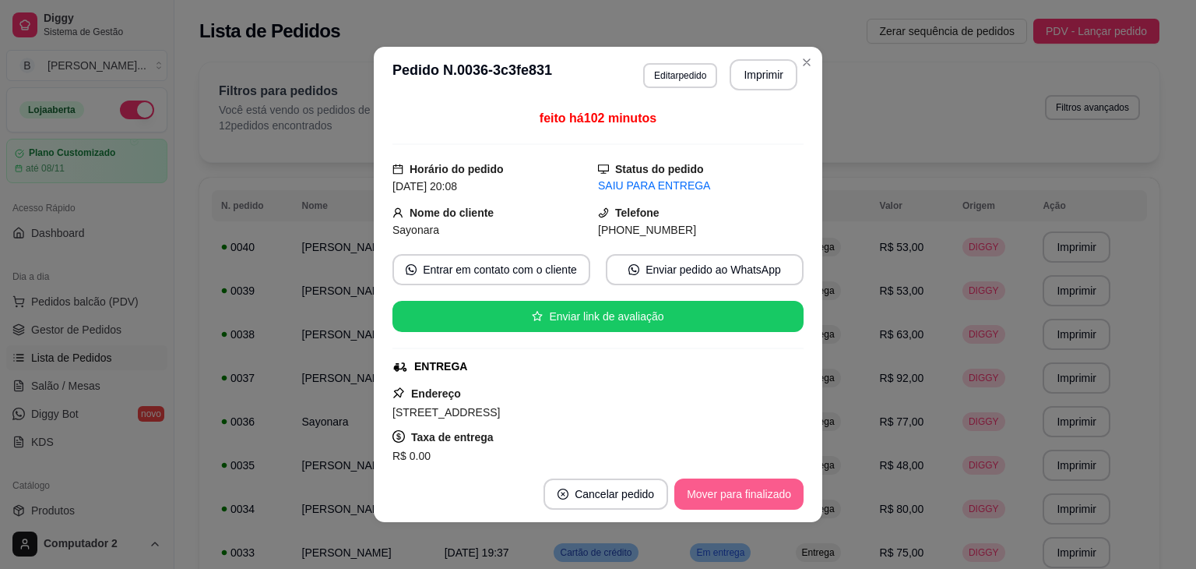
click at [717, 499] on button "Mover para finalizado" at bounding box center [738, 493] width 129 height 31
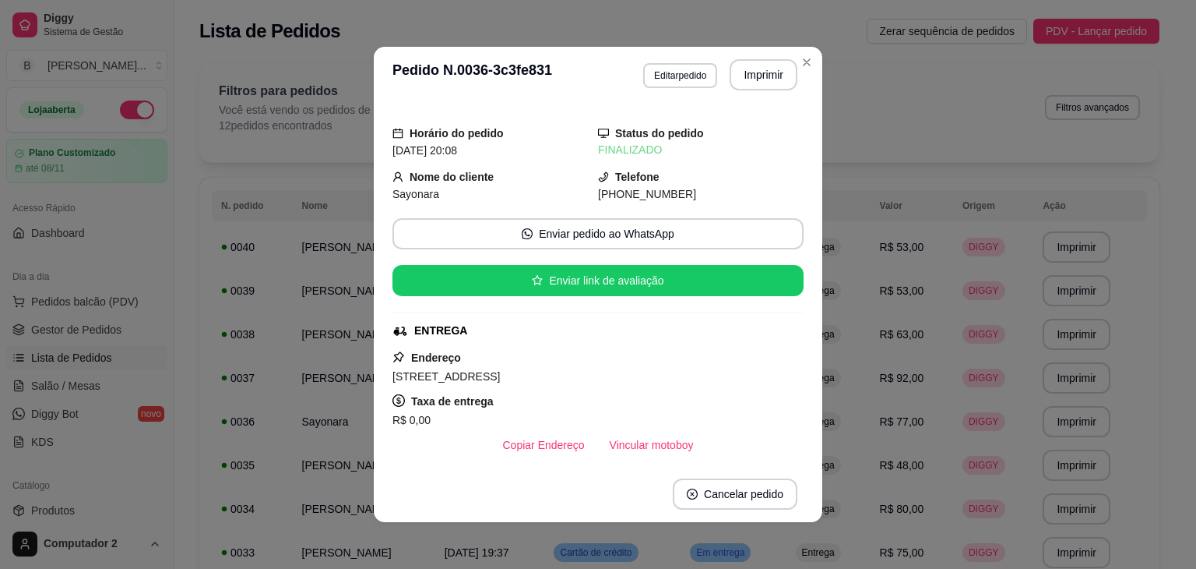
click at [801, 60] on div "**********" at bounding box center [679, 435] width 1010 height 764
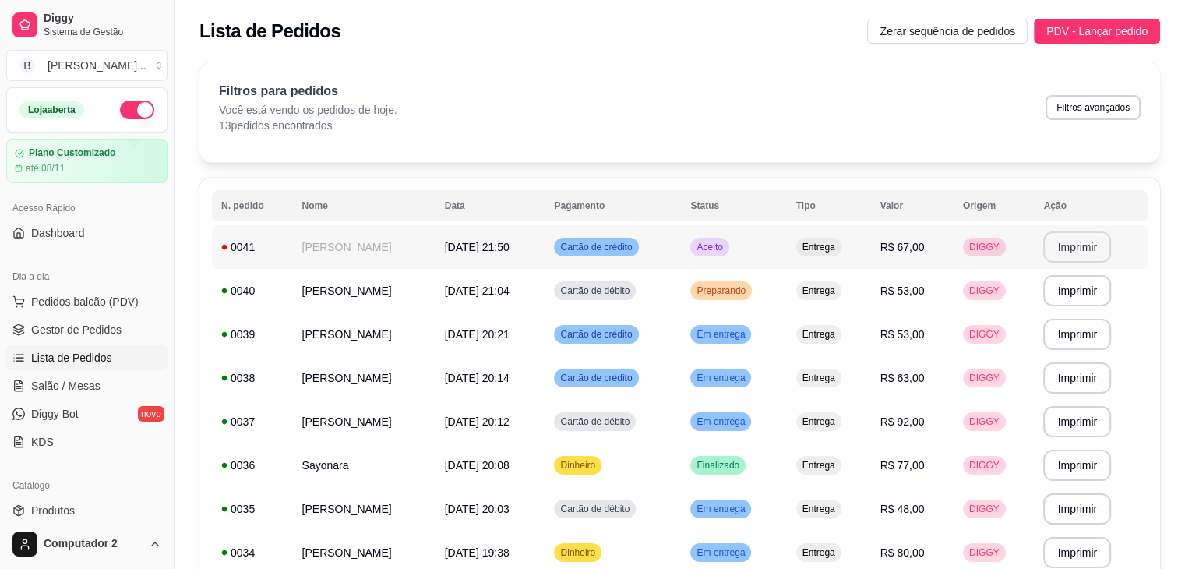
click at [1078, 247] on button "Imprimir" at bounding box center [1077, 246] width 68 height 31
click at [680, 301] on td "Cartão de débito" at bounding box center [612, 291] width 136 height 44
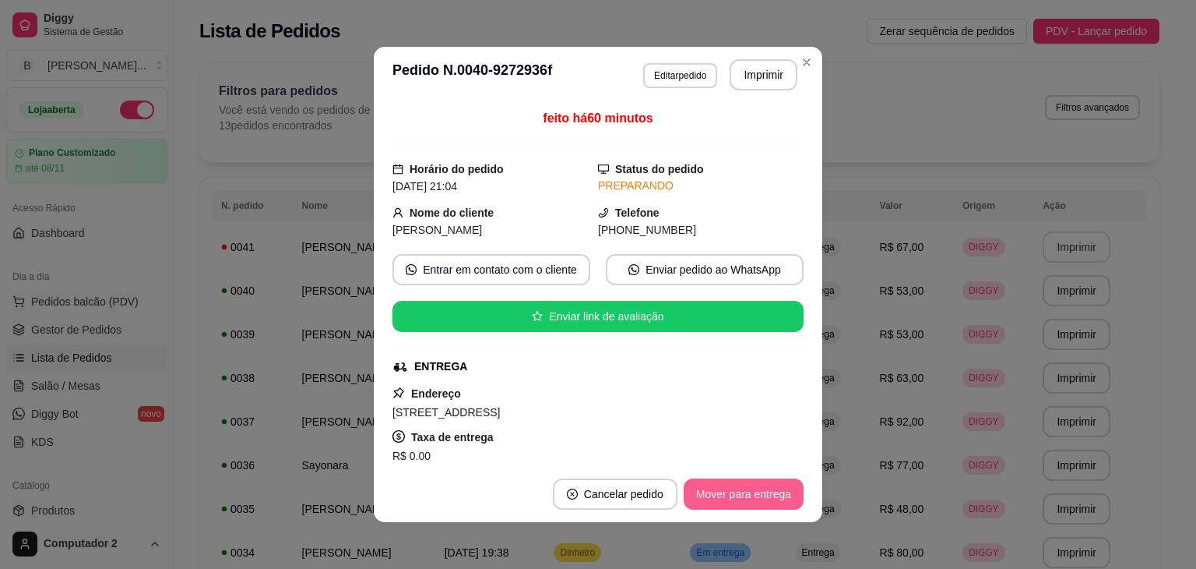
click at [738, 499] on button "Mover para entrega" at bounding box center [744, 493] width 120 height 31
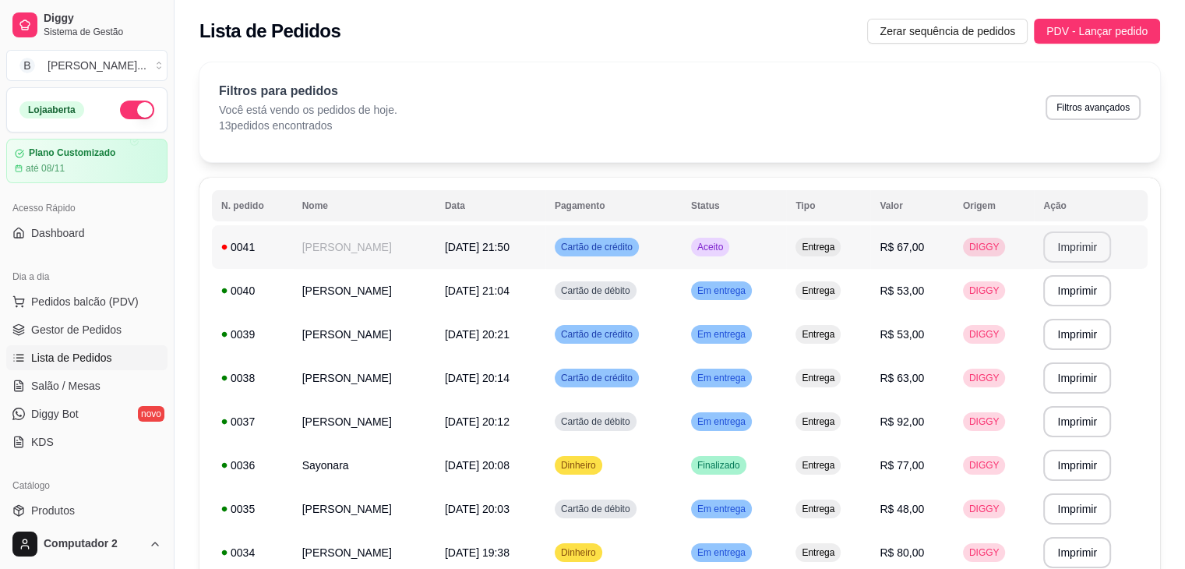
click at [935, 248] on td "R$ 67,00" at bounding box center [911, 247] width 83 height 44
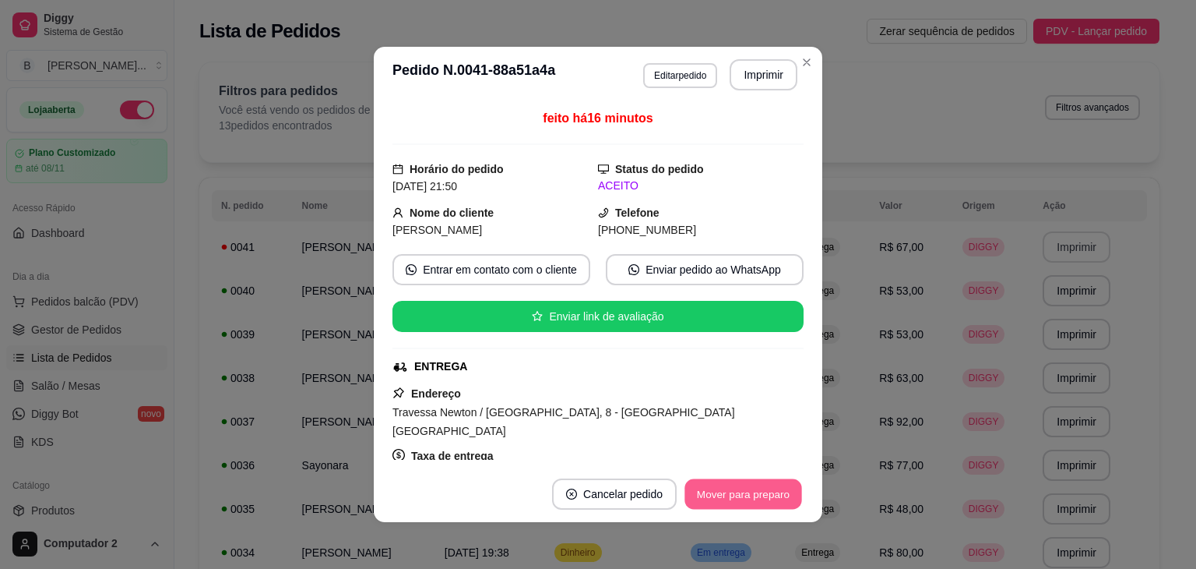
click at [719, 490] on button "Mover para preparo" at bounding box center [743, 494] width 117 height 30
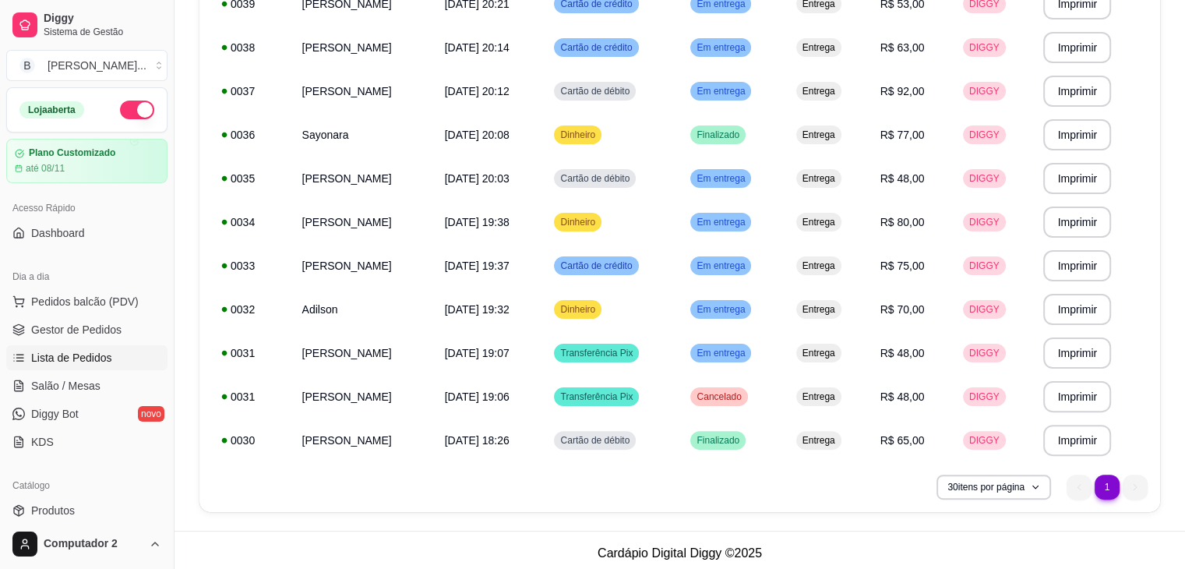
scroll to position [336, 0]
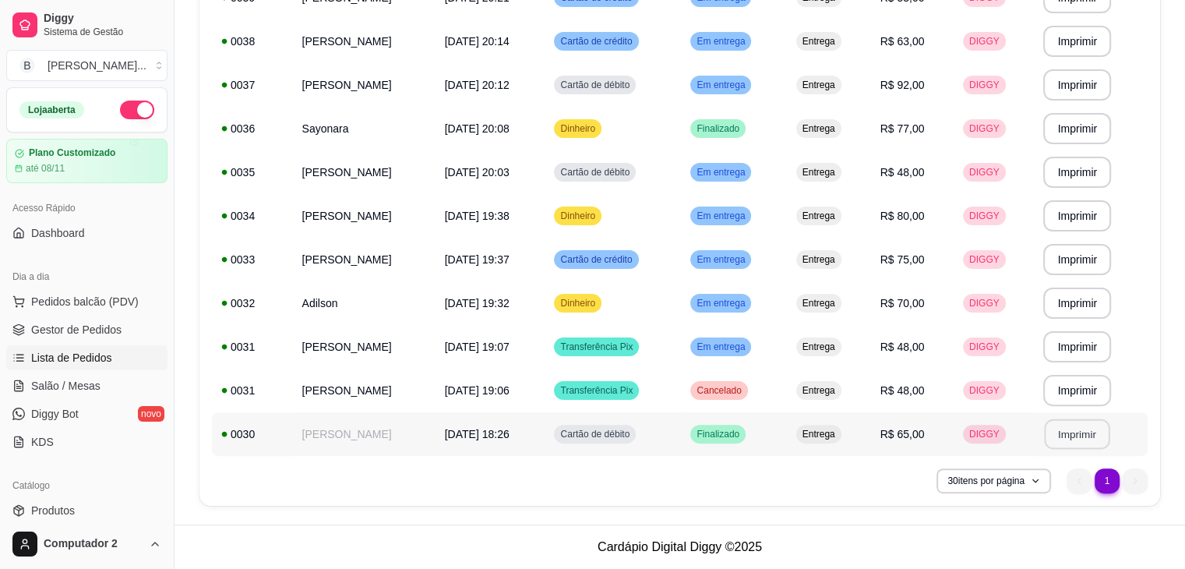
click at [1058, 428] on button "Imprimir" at bounding box center [1076, 434] width 65 height 30
click at [1085, 358] on button "Imprimir" at bounding box center [1077, 346] width 68 height 31
click at [1075, 307] on button "Imprimir" at bounding box center [1077, 302] width 68 height 31
click at [1063, 260] on button "Imprimir" at bounding box center [1076, 260] width 65 height 30
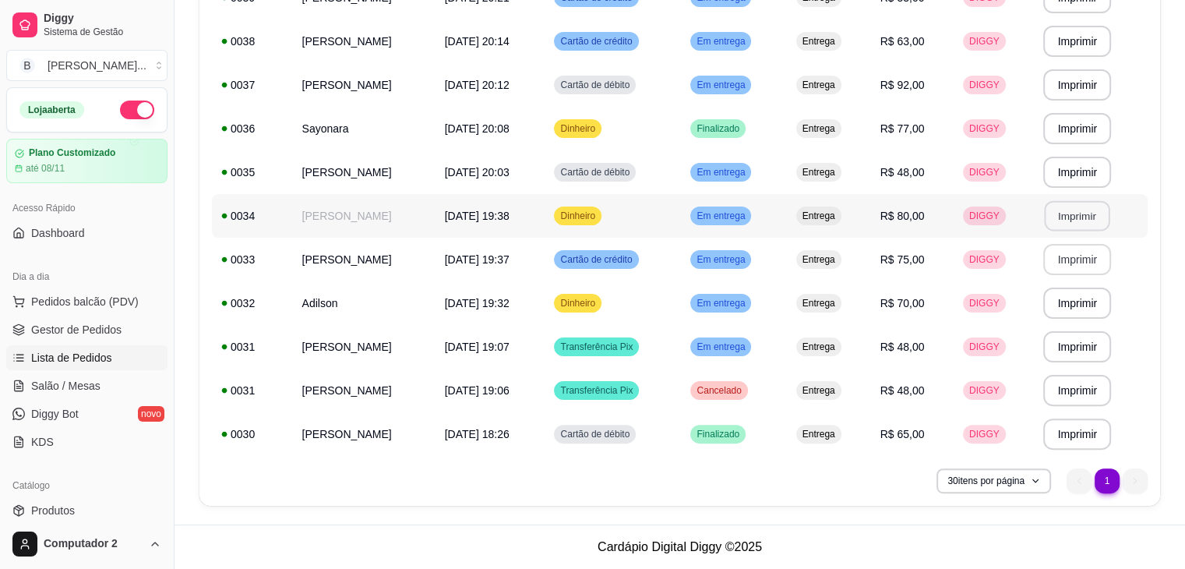
click at [1075, 223] on button "Imprimir" at bounding box center [1076, 216] width 65 height 30
click at [1069, 181] on button "Imprimir" at bounding box center [1077, 172] width 68 height 31
click at [1072, 126] on button "Imprimir" at bounding box center [1076, 129] width 65 height 30
click at [1073, 88] on button "Imprimir" at bounding box center [1077, 84] width 68 height 31
click at [1062, 57] on button "Imprimir" at bounding box center [1077, 41] width 68 height 31
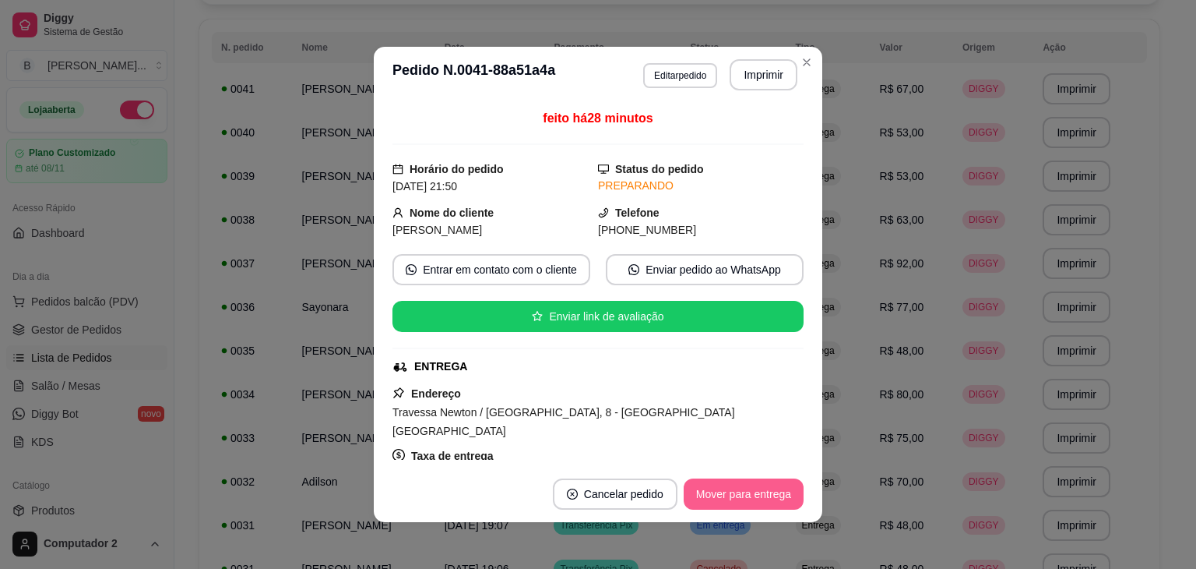
click at [705, 489] on button "Mover para entrega" at bounding box center [744, 493] width 120 height 31
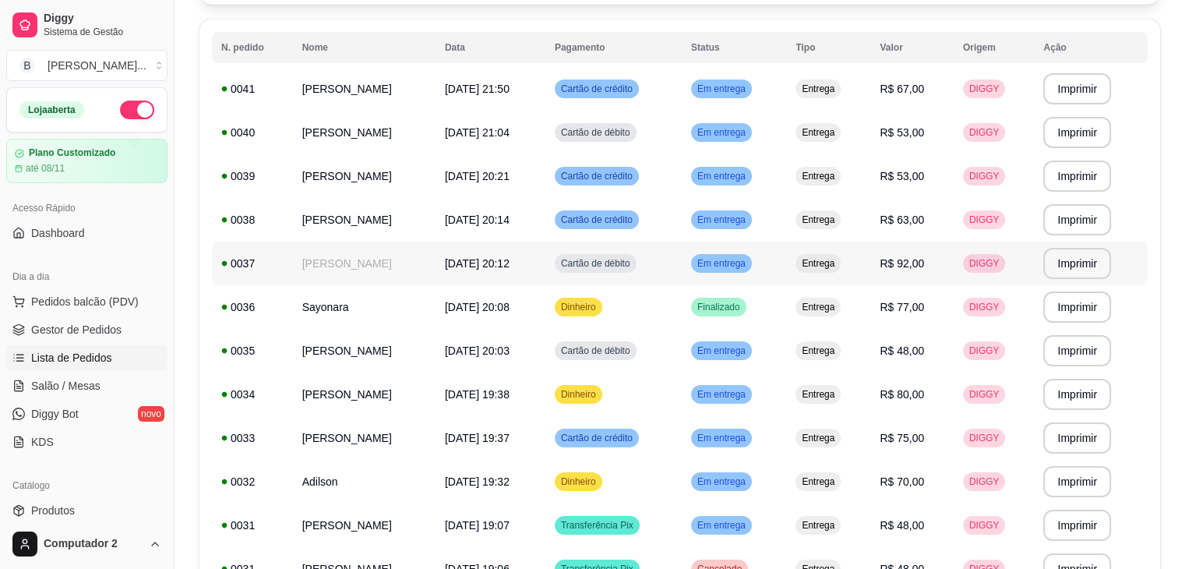
click at [769, 255] on td "Em entrega" at bounding box center [734, 263] width 104 height 44
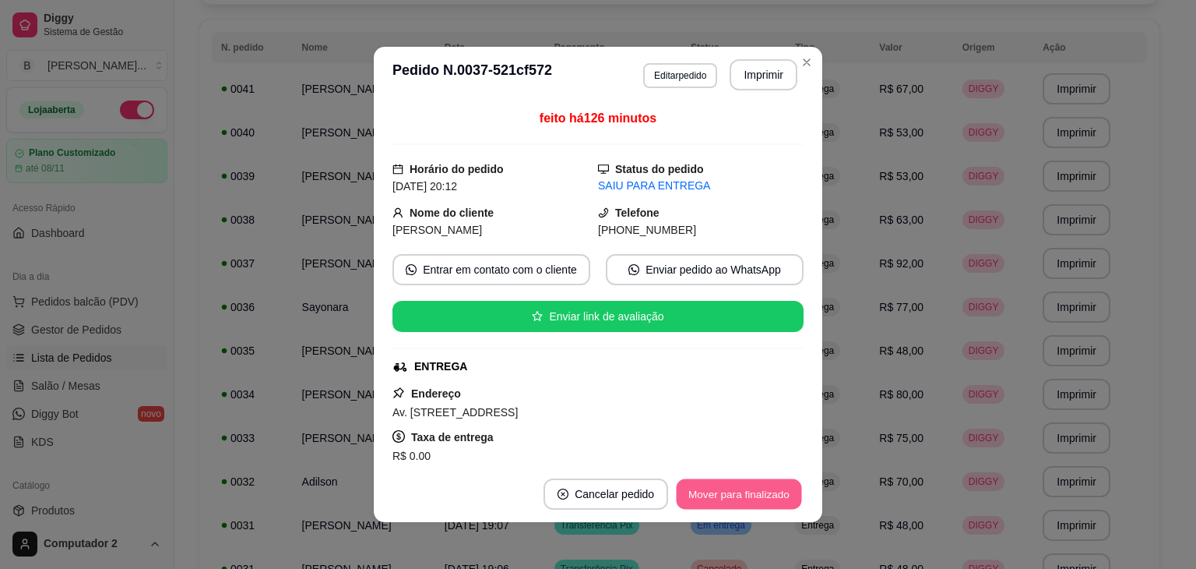
click at [735, 482] on button "Mover para finalizado" at bounding box center [739, 494] width 125 height 30
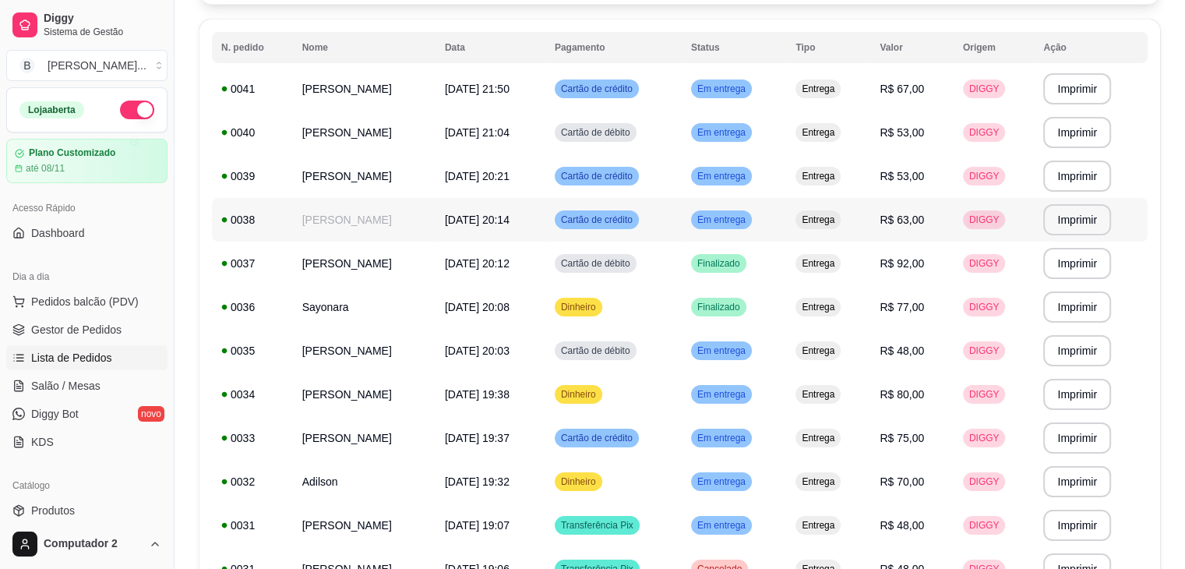
click at [805, 213] on td "Entrega" at bounding box center [828, 220] width 84 height 44
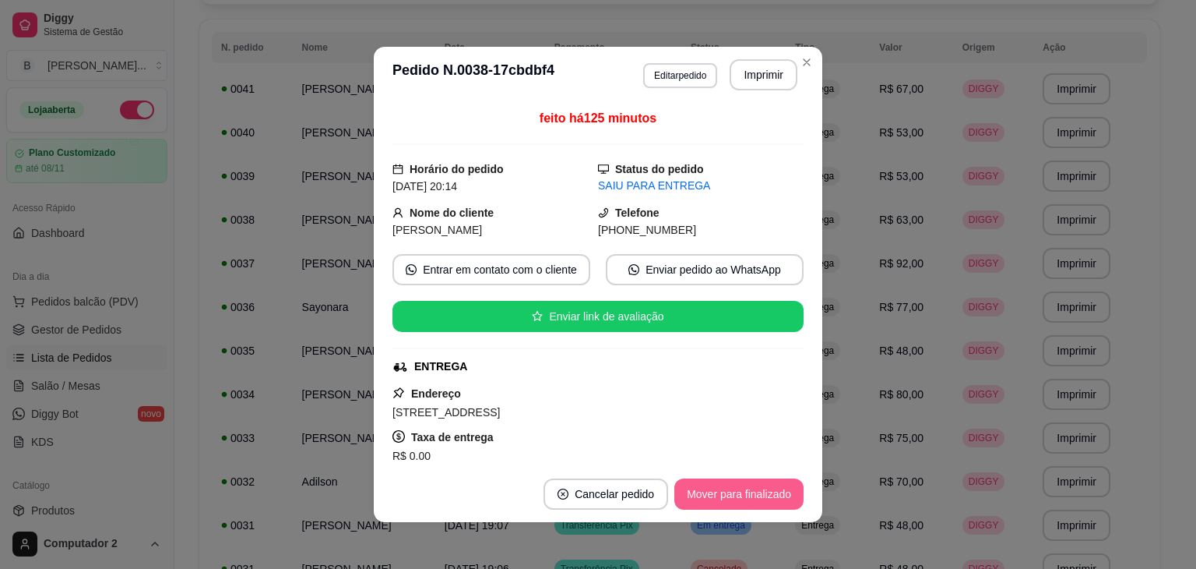
click at [729, 497] on button "Mover para finalizado" at bounding box center [738, 493] width 129 height 31
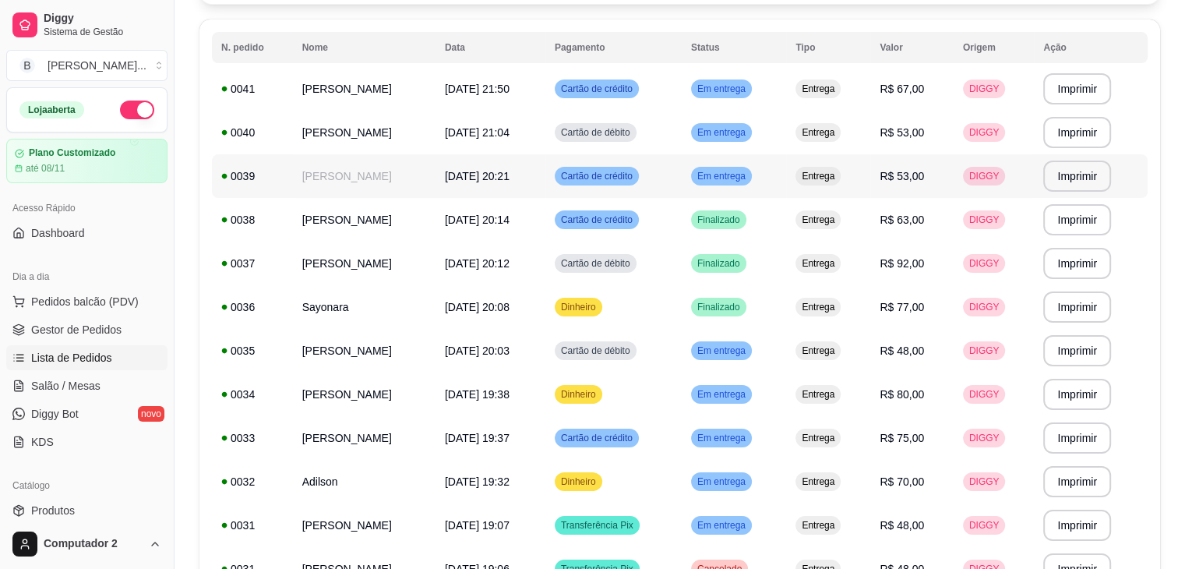
click at [748, 170] on span "Em entrega" at bounding box center [721, 176] width 55 height 12
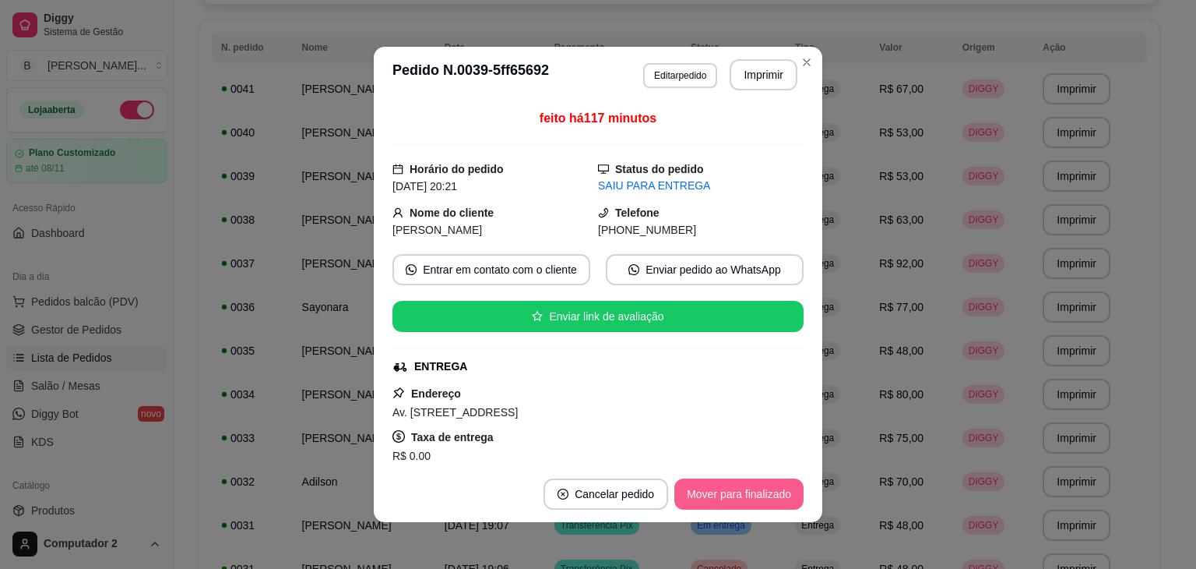
click at [699, 483] on button "Mover para finalizado" at bounding box center [738, 493] width 129 height 31
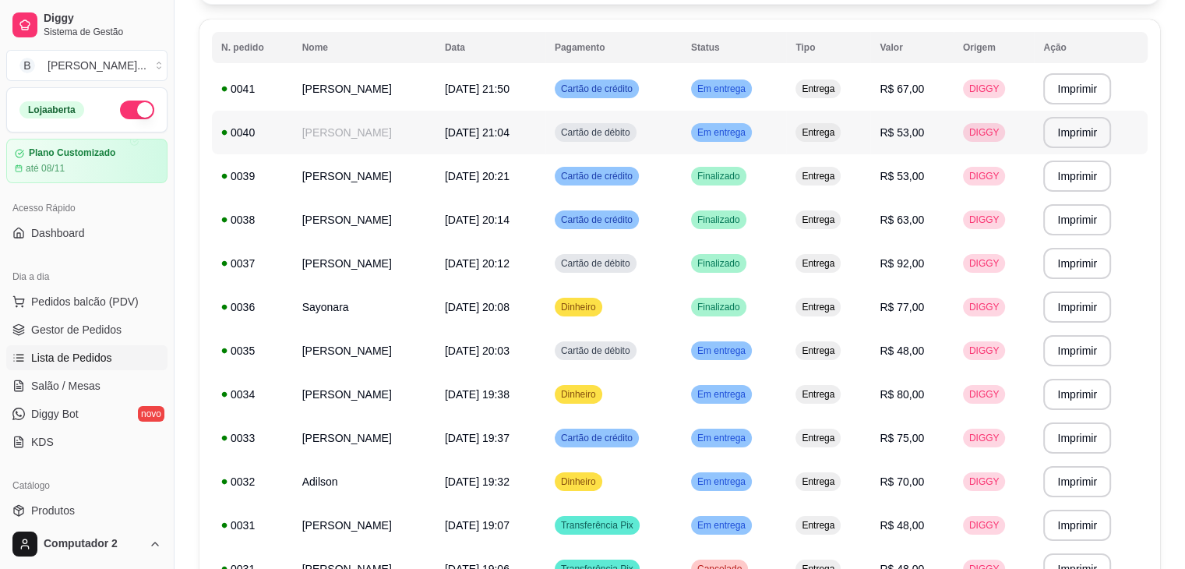
click at [748, 130] on span "Em entrega" at bounding box center [721, 132] width 55 height 12
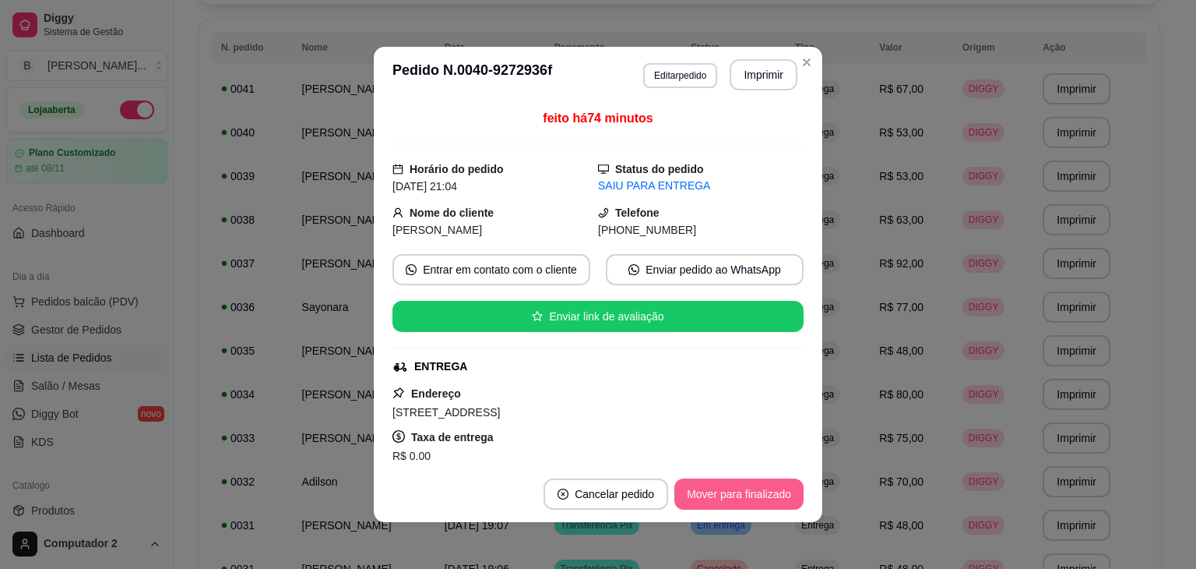
click at [713, 487] on button "Mover para finalizado" at bounding box center [738, 493] width 129 height 31
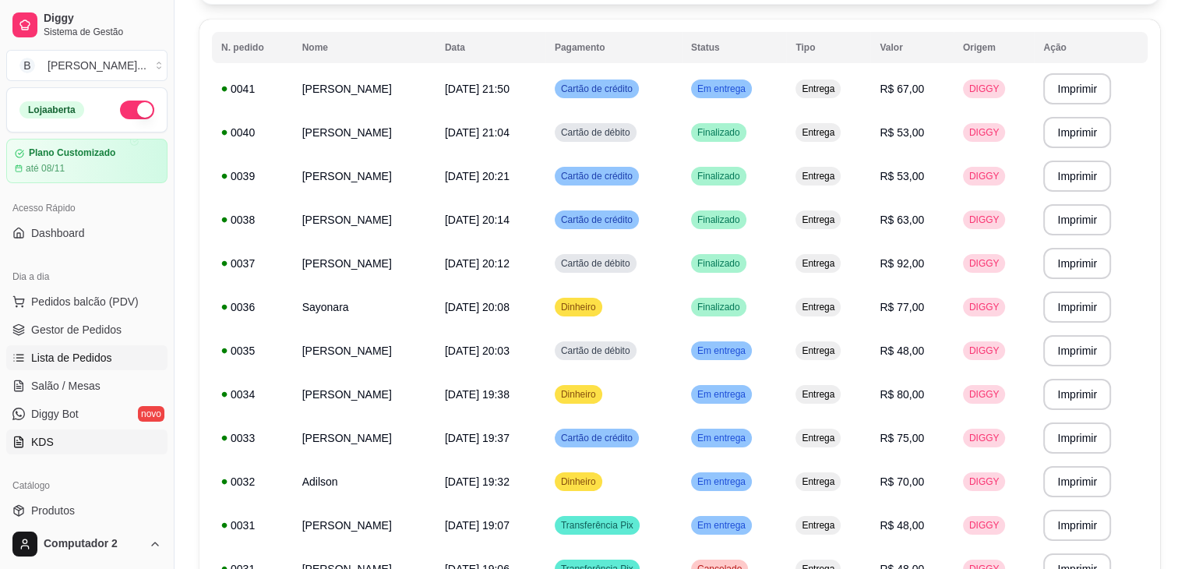
click at [47, 440] on span "KDS" at bounding box center [42, 442] width 23 height 16
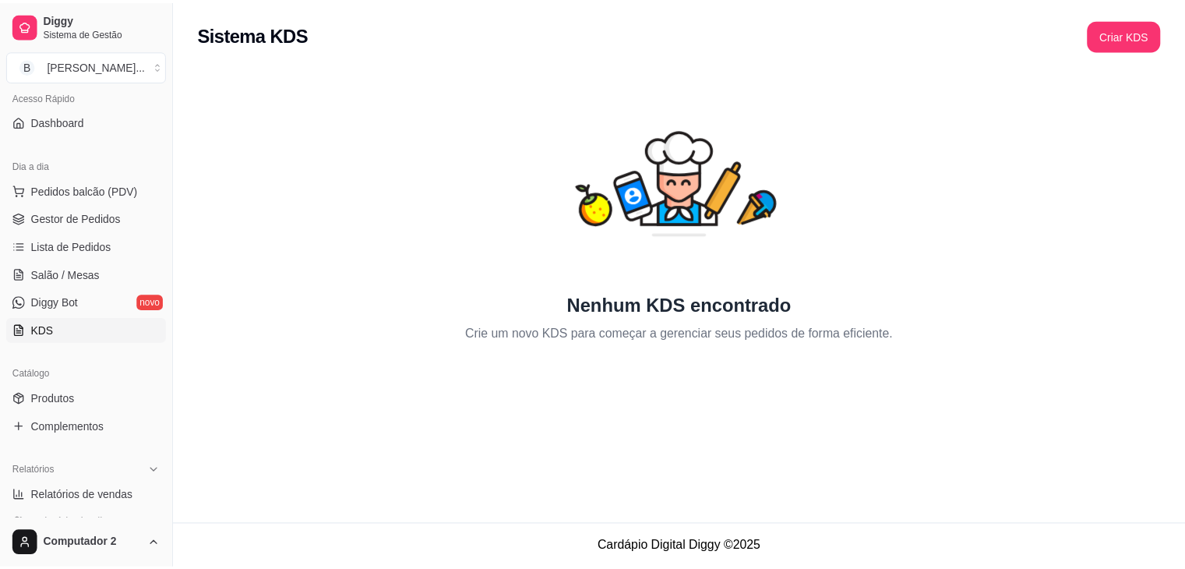
scroll to position [231, 0]
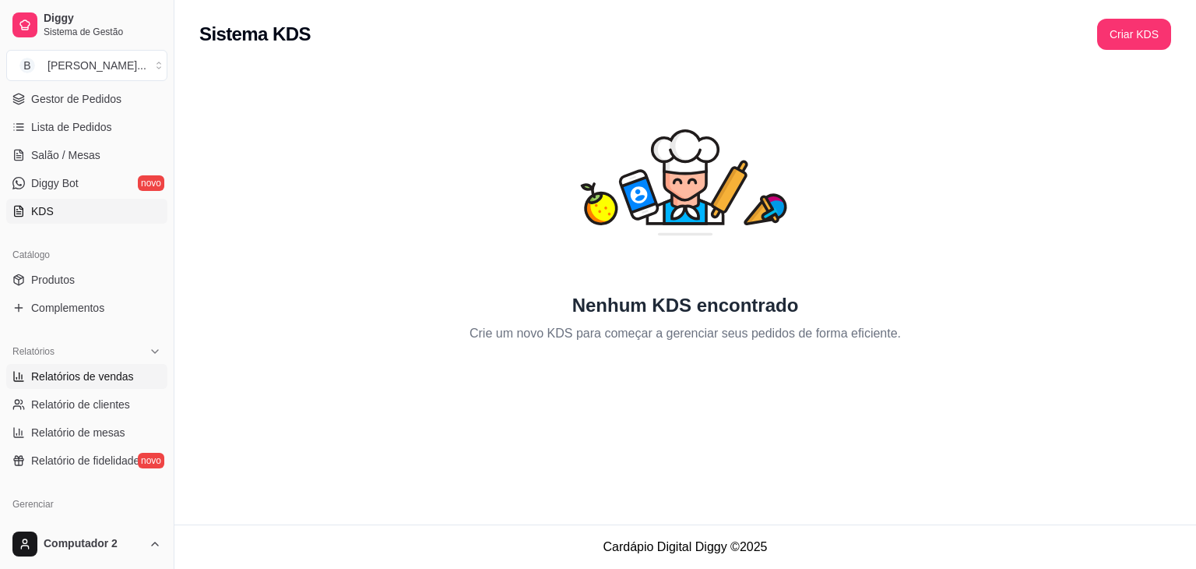
click at [106, 376] on span "Relatórios de vendas" at bounding box center [82, 376] width 103 height 16
select select "ALL"
select select "0"
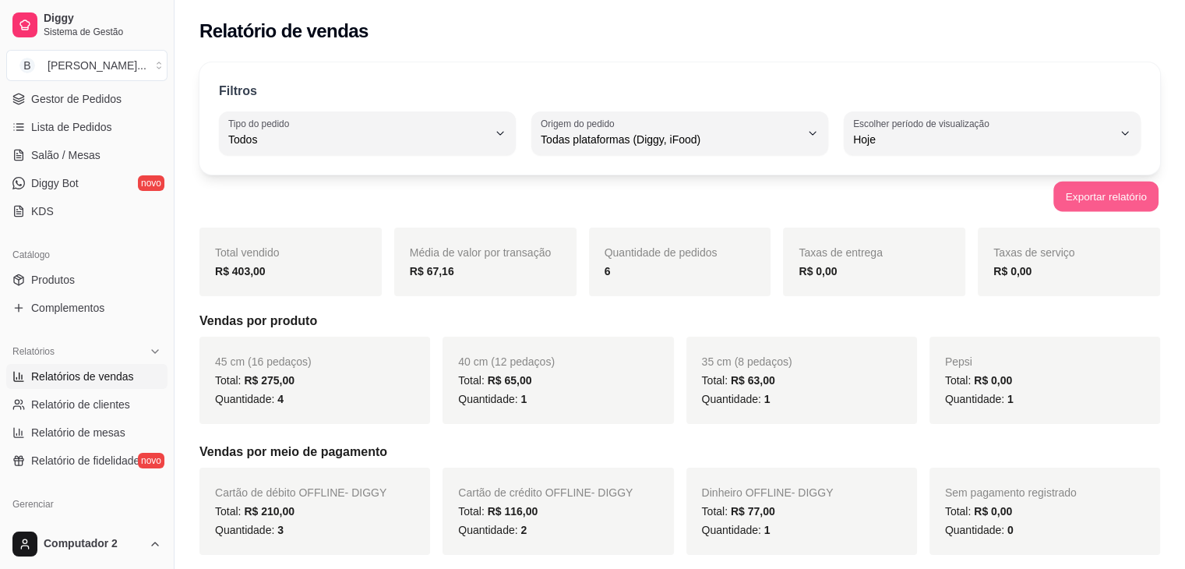
click at [1089, 194] on button "Exportar relatório" at bounding box center [1105, 196] width 105 height 30
click at [70, 130] on span "Lista de Pedidos" at bounding box center [71, 127] width 81 height 16
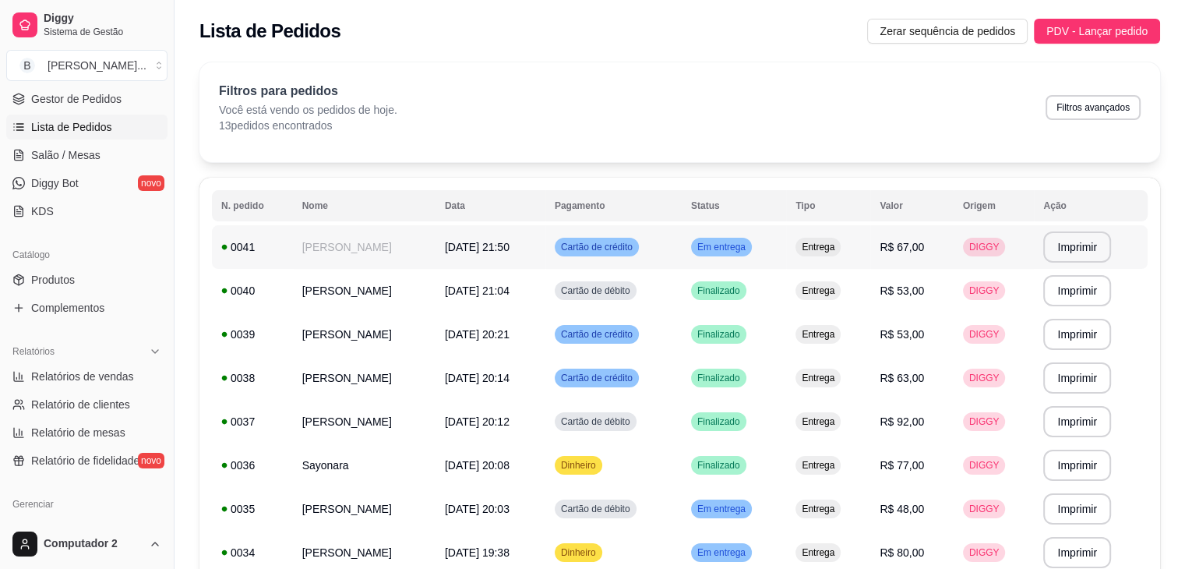
click at [944, 250] on td "R$ 67,00" at bounding box center [911, 247] width 83 height 44
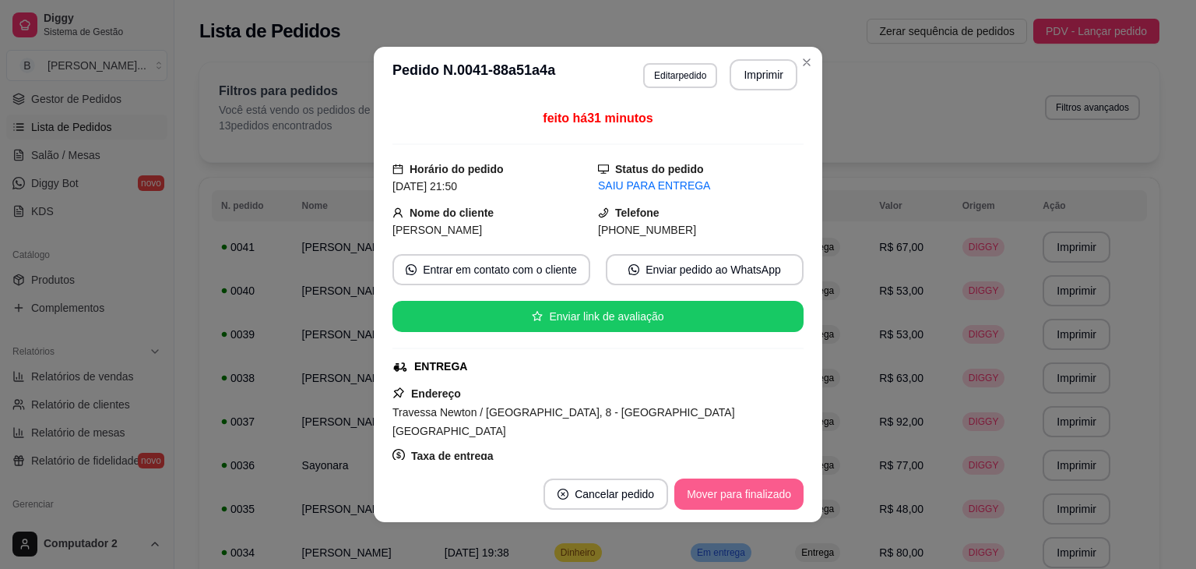
click at [775, 500] on button "Mover para finalizado" at bounding box center [738, 493] width 129 height 31
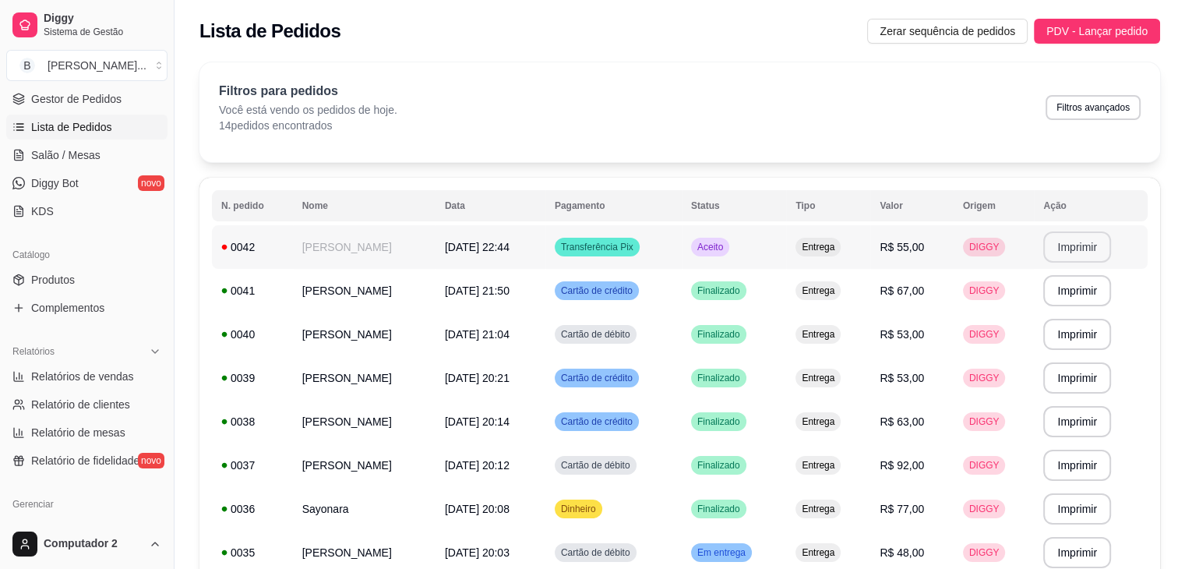
click at [1070, 245] on button "Imprimir" at bounding box center [1077, 246] width 68 height 31
click at [906, 250] on span "R$ 55,00" at bounding box center [901, 247] width 44 height 12
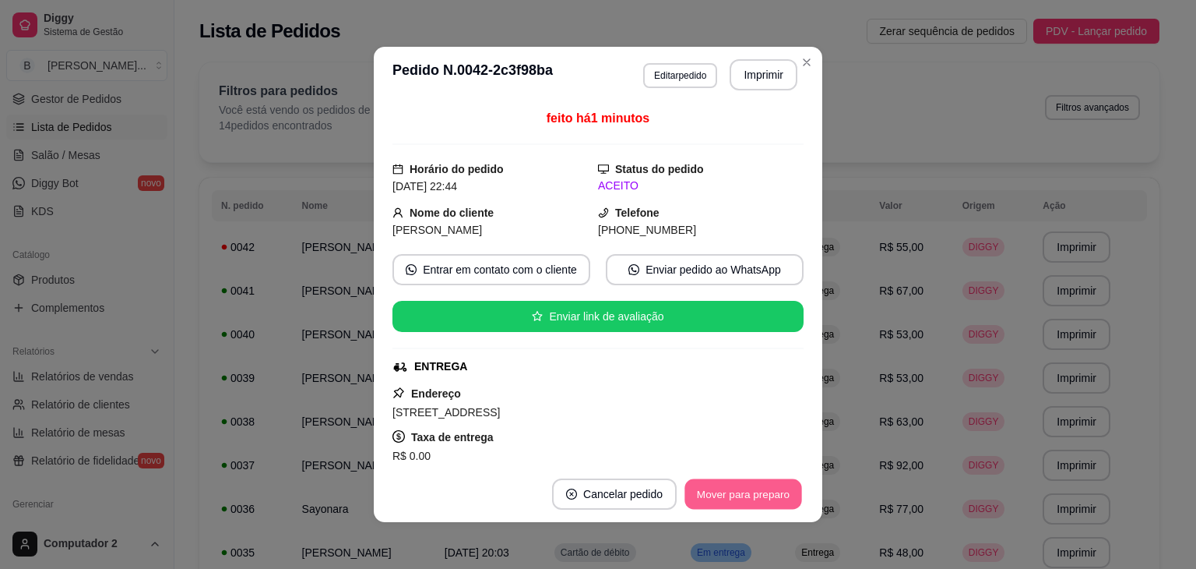
click at [750, 488] on button "Mover para preparo" at bounding box center [743, 494] width 117 height 30
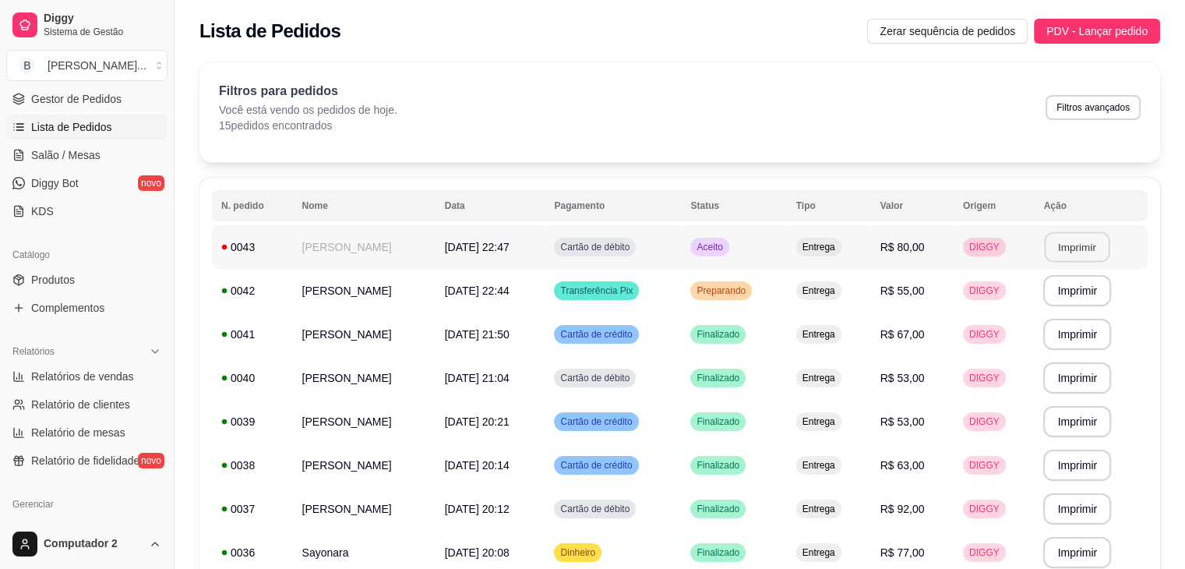
click at [1058, 249] on button "Imprimir" at bounding box center [1076, 247] width 65 height 30
click at [767, 297] on td "Preparando" at bounding box center [733, 291] width 105 height 44
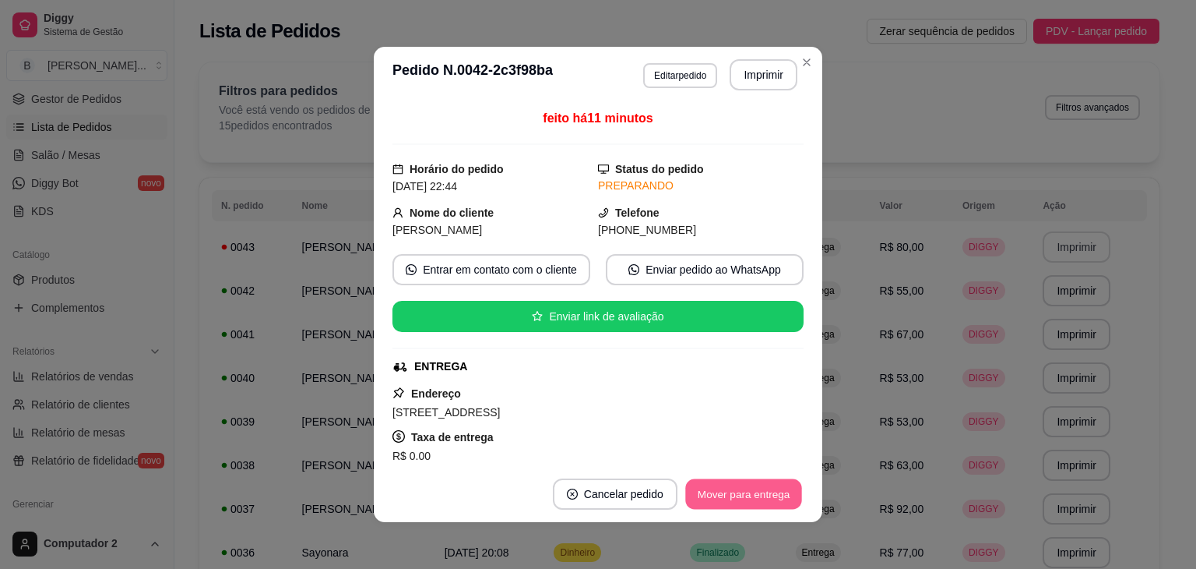
click at [745, 497] on button "Mover para entrega" at bounding box center [743, 494] width 117 height 30
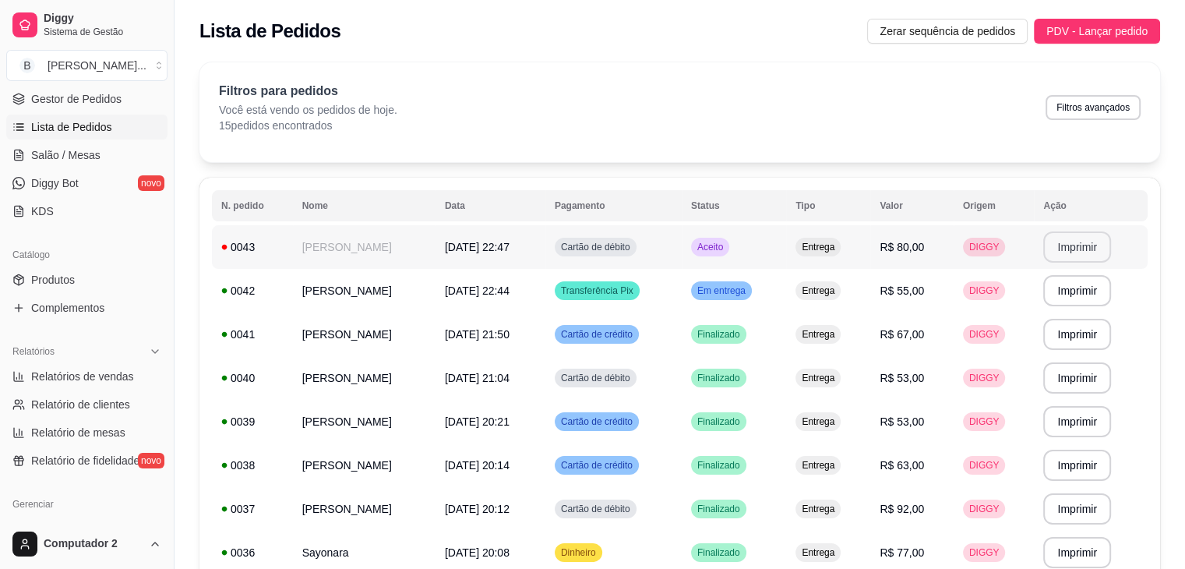
click at [888, 256] on td "R$ 80,00" at bounding box center [911, 247] width 83 height 44
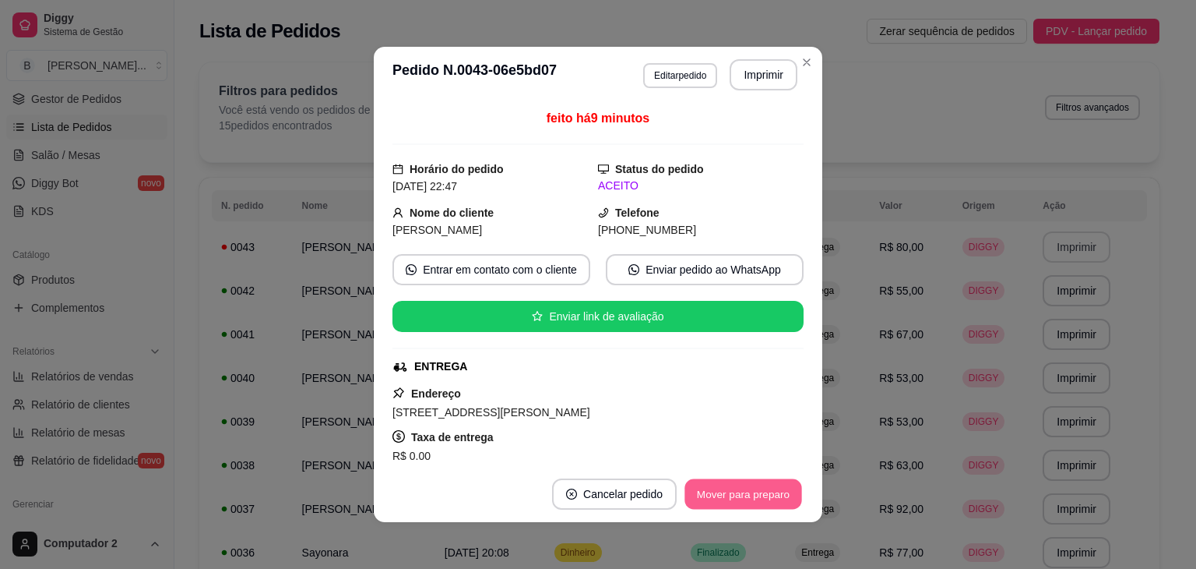
click at [737, 496] on button "Mover para preparo" at bounding box center [743, 494] width 117 height 30
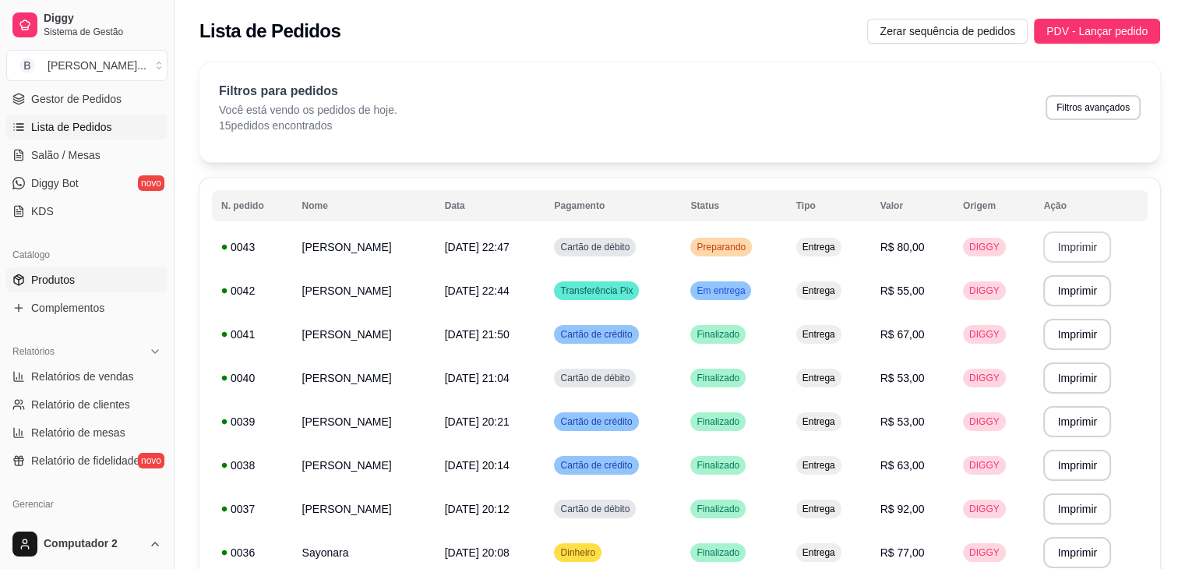
click at [65, 286] on span "Produtos" at bounding box center [53, 280] width 44 height 16
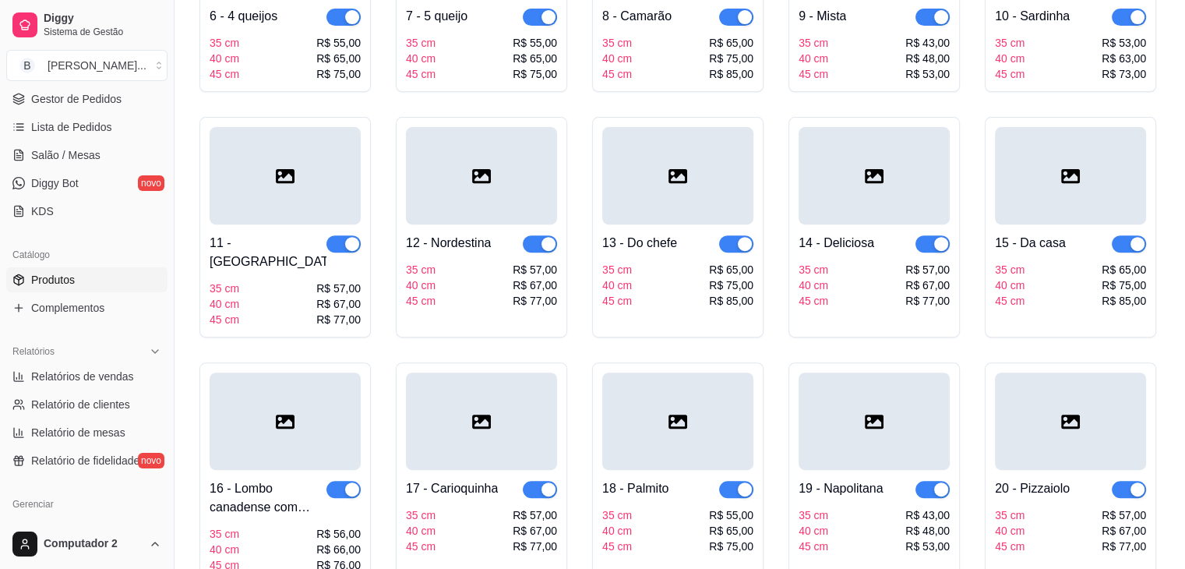
scroll to position [573, 0]
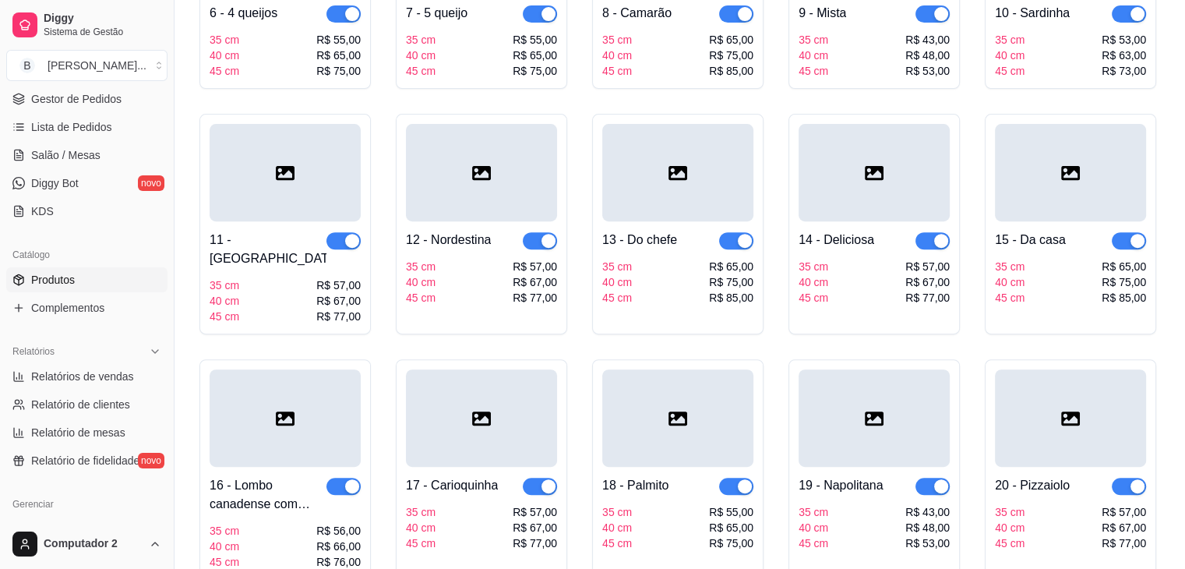
click at [937, 244] on div "button" at bounding box center [941, 241] width 14 height 14
click at [350, 479] on div "button" at bounding box center [352, 486] width 14 height 14
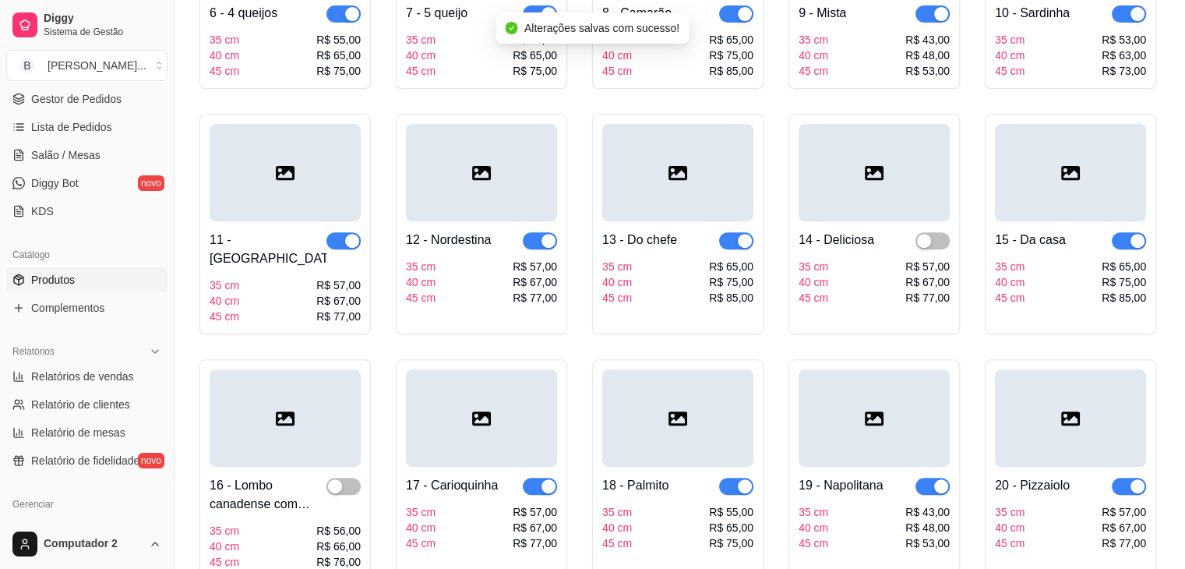
click at [547, 479] on div "button" at bounding box center [548, 486] width 14 height 14
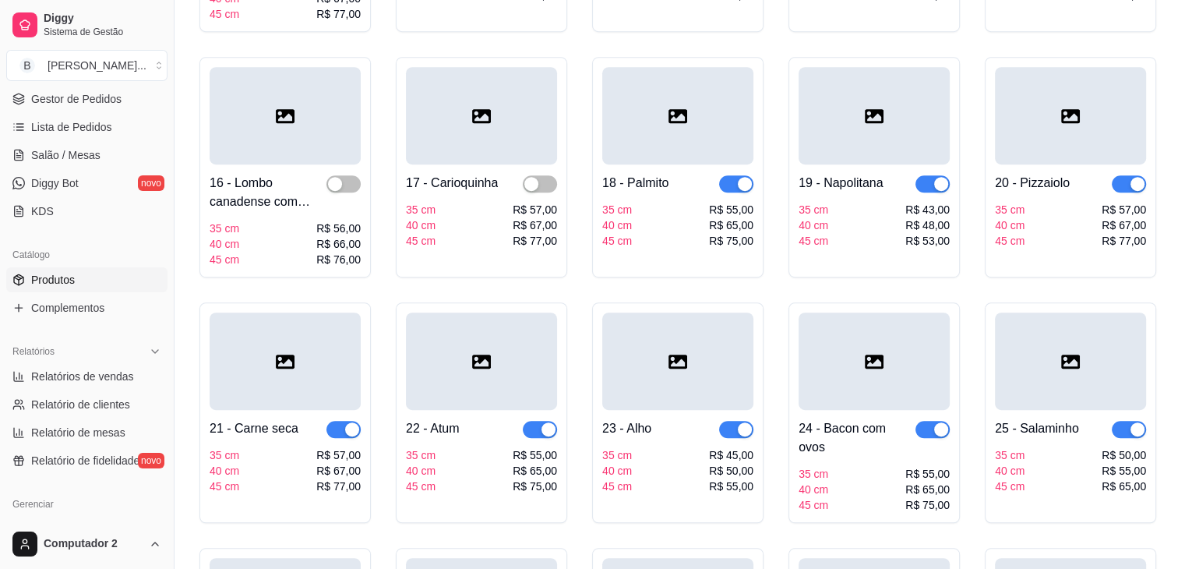
scroll to position [879, 0]
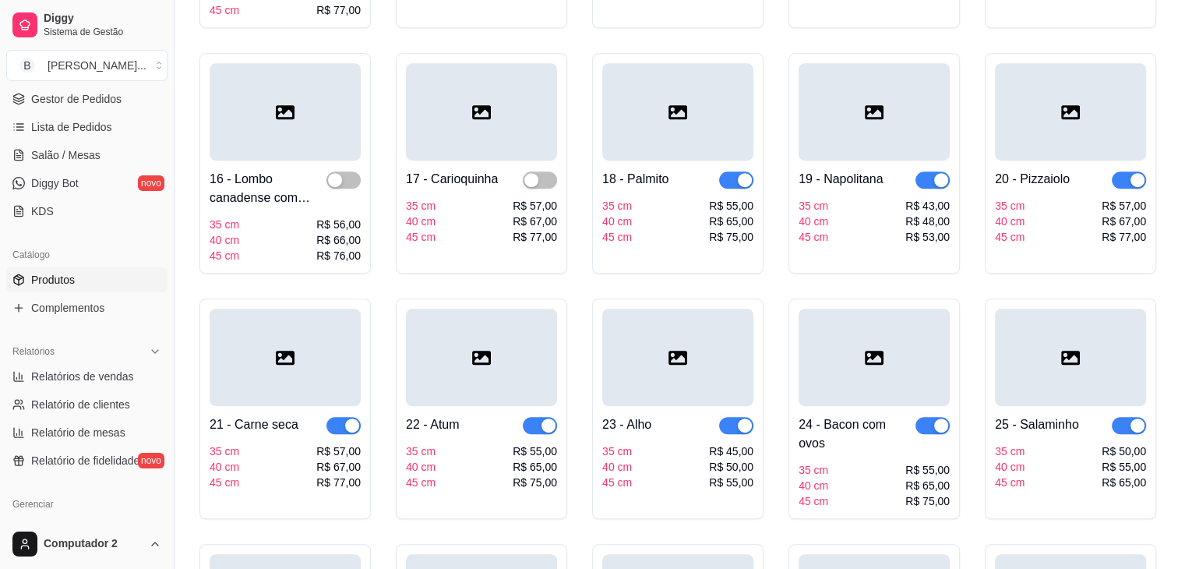
click at [1135, 173] on div "button" at bounding box center [1137, 180] width 14 height 14
click at [933, 417] on button "button" at bounding box center [932, 425] width 34 height 17
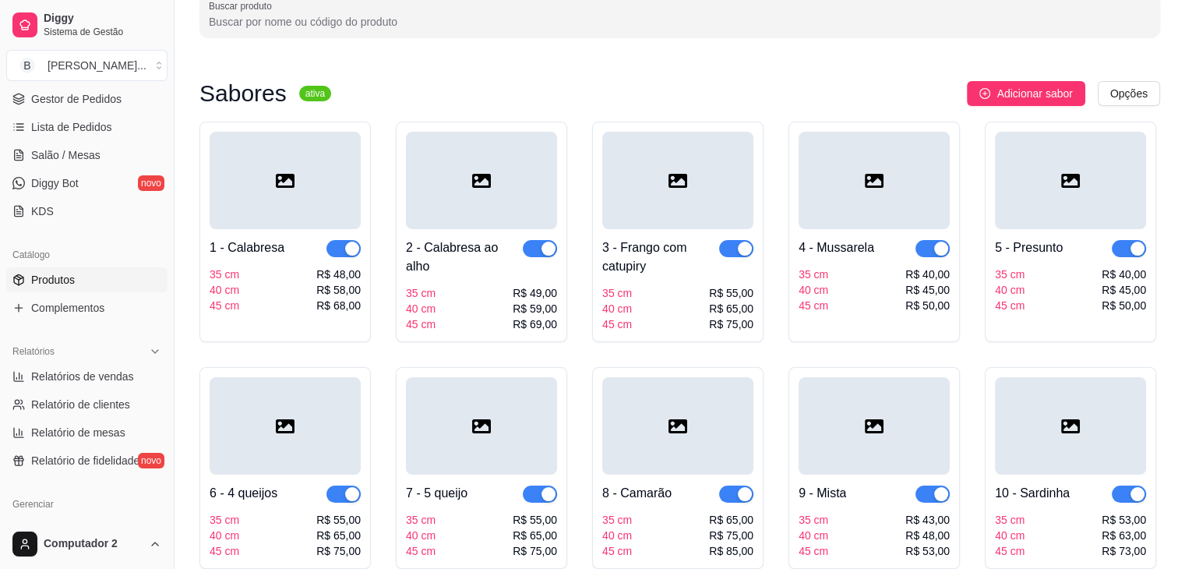
scroll to position [64, 0]
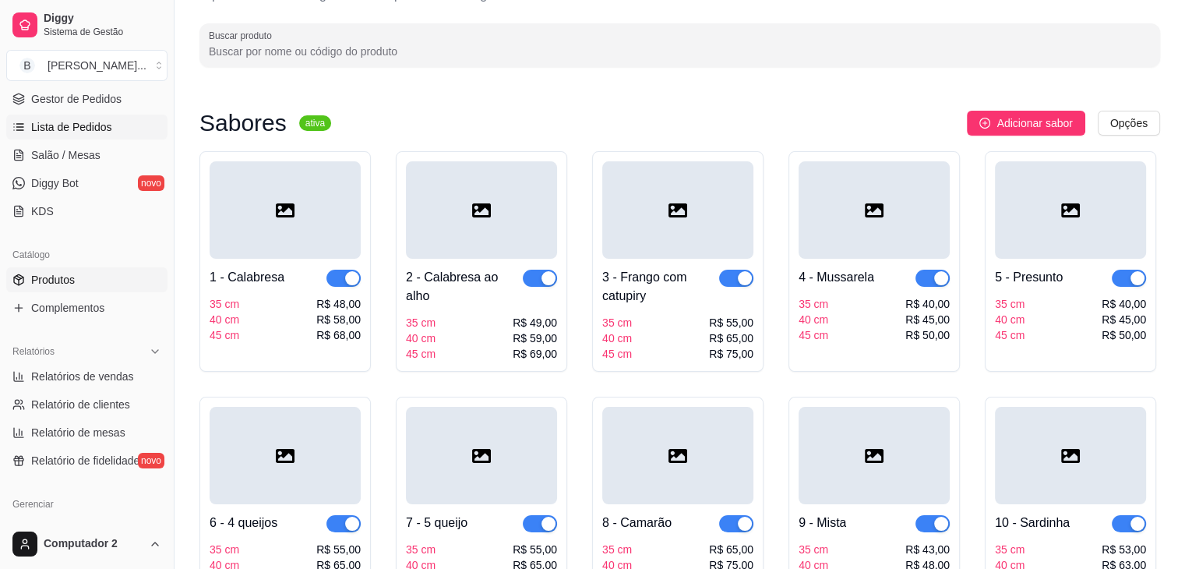
click at [90, 132] on span "Lista de Pedidos" at bounding box center [71, 127] width 81 height 16
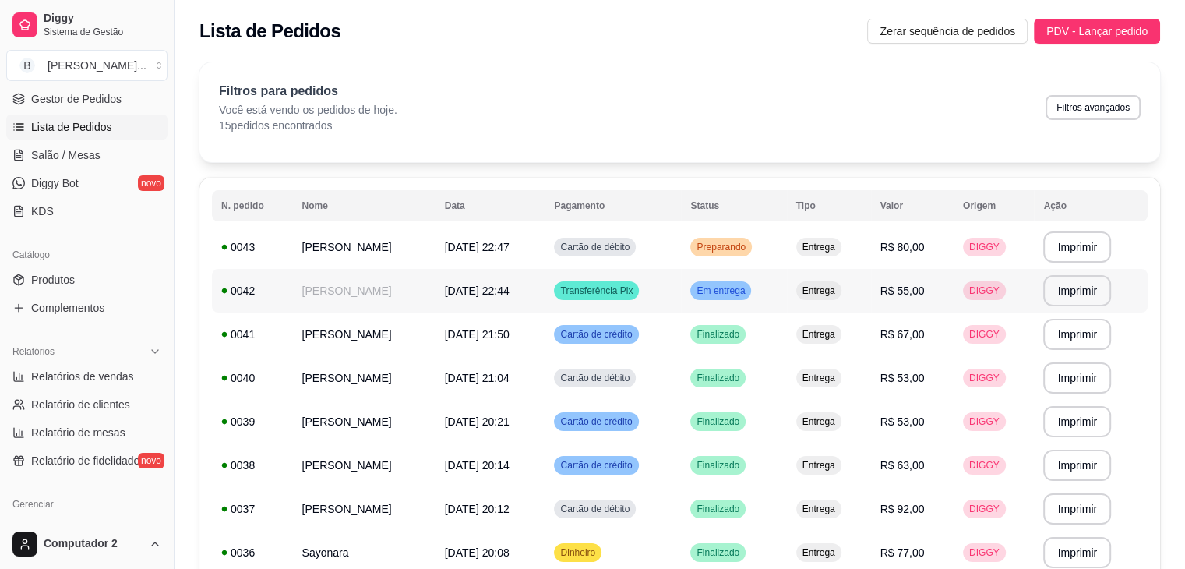
click at [741, 301] on td "Em entrega" at bounding box center [733, 291] width 105 height 44
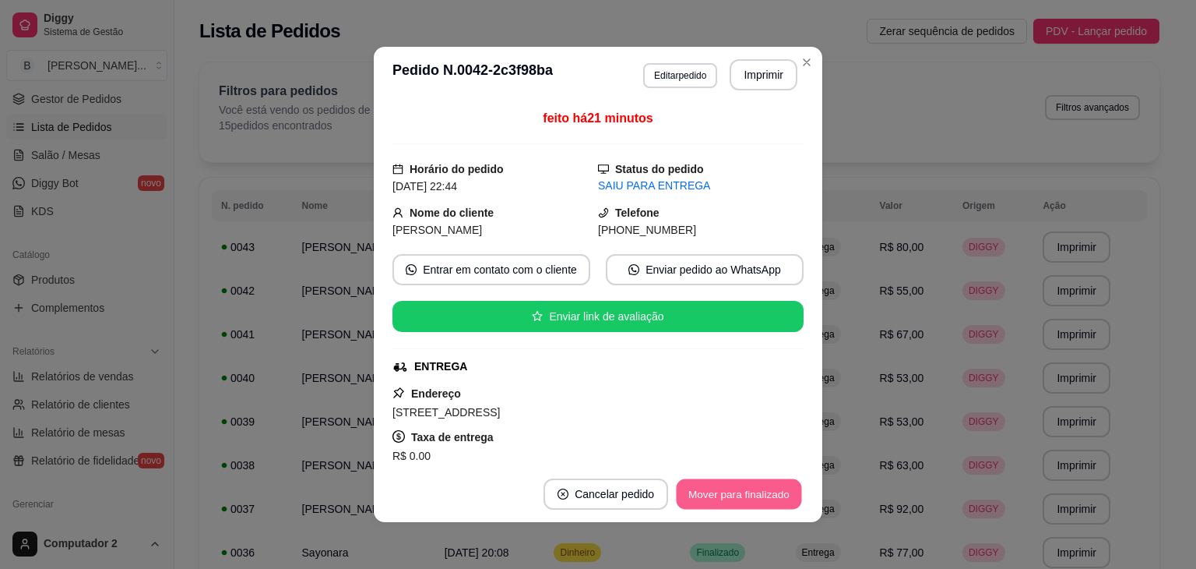
click at [726, 490] on button "Mover para finalizado" at bounding box center [739, 494] width 125 height 30
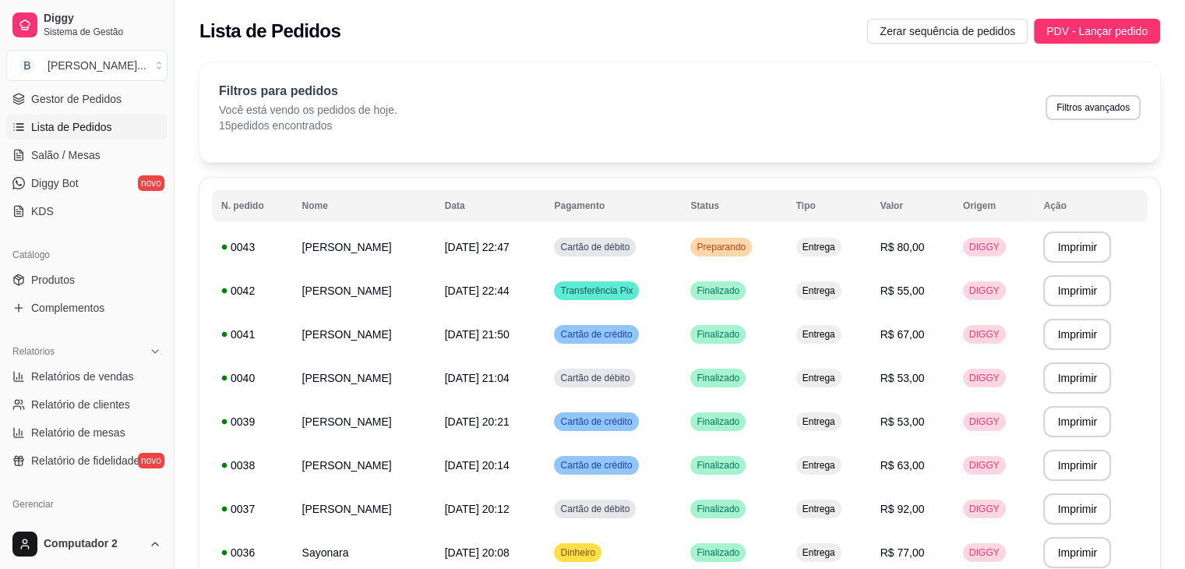
drag, startPoint x: 802, startPoint y: 58, endPoint x: 826, endPoint y: 166, distance: 110.8
click at [826, 166] on div "**********" at bounding box center [679, 500] width 1010 height 895
click at [801, 125] on div "Filtros para pedidos Você está vendo os pedidos de hoje. 15 pedidos encontrados…" at bounding box center [679, 107] width 921 height 51
click at [786, 238] on td "Preparando" at bounding box center [733, 247] width 105 height 44
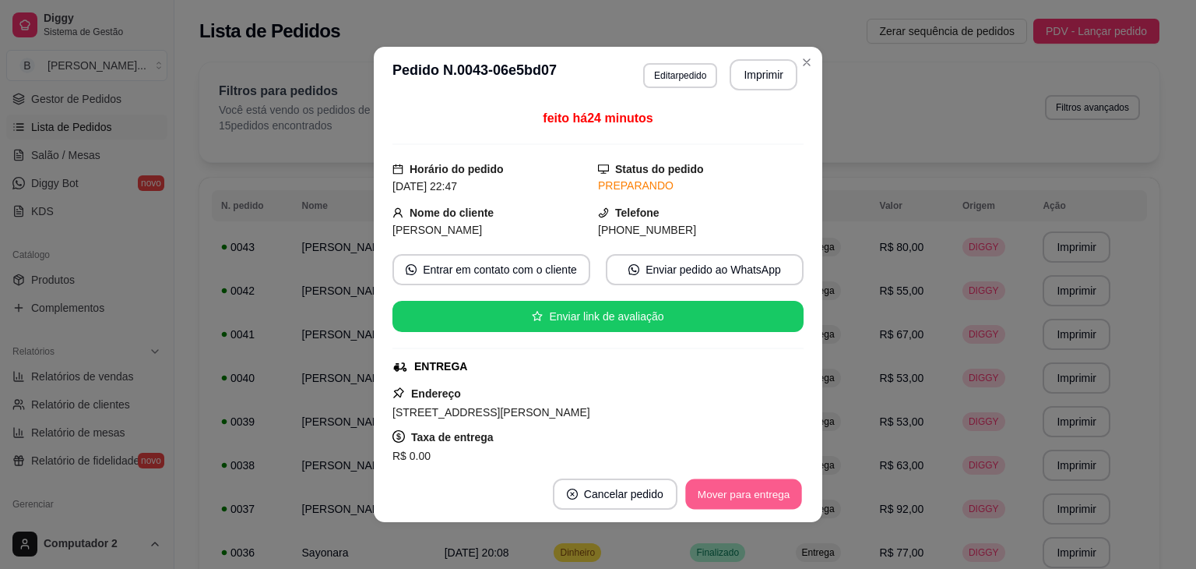
click at [747, 486] on button "Mover para entrega" at bounding box center [743, 494] width 117 height 30
